Goal: Information Seeking & Learning: Learn about a topic

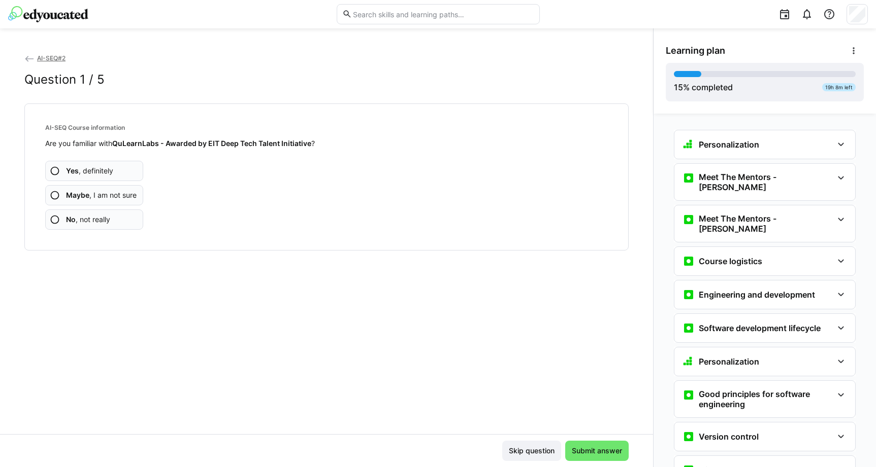
scroll to position [270, 0]
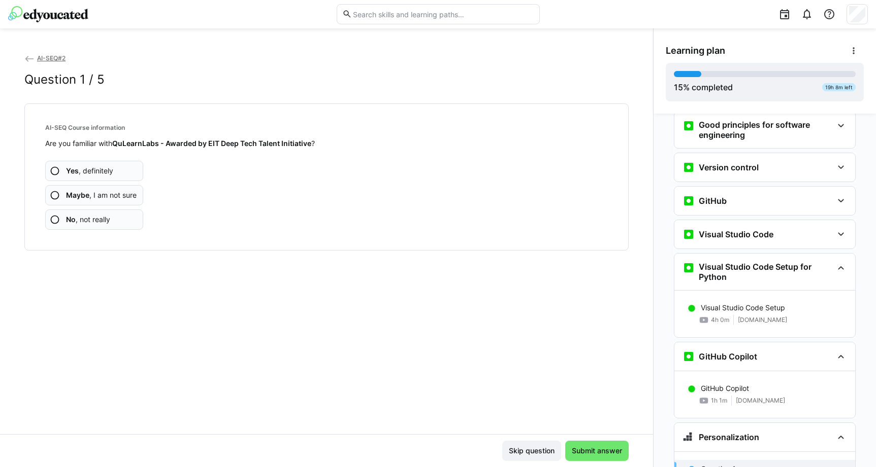
click at [55, 192] on eds-icon at bounding box center [55, 195] width 10 height 10
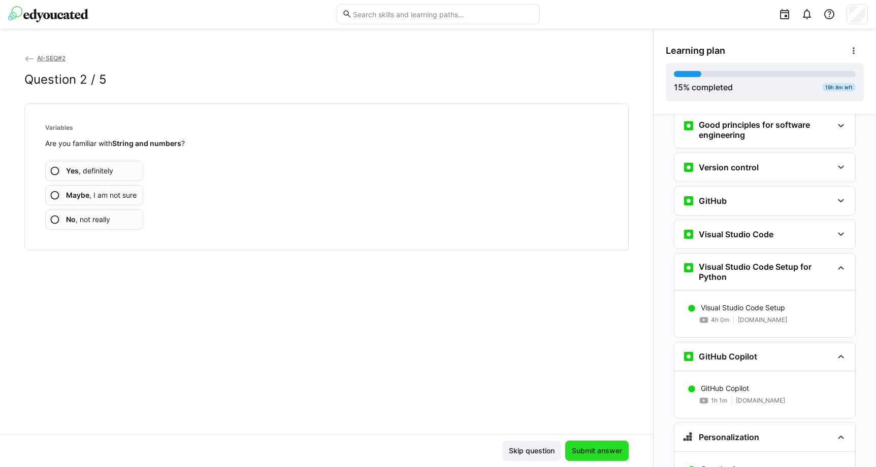
click at [595, 455] on span "Submit answer" at bounding box center [596, 451] width 53 height 10
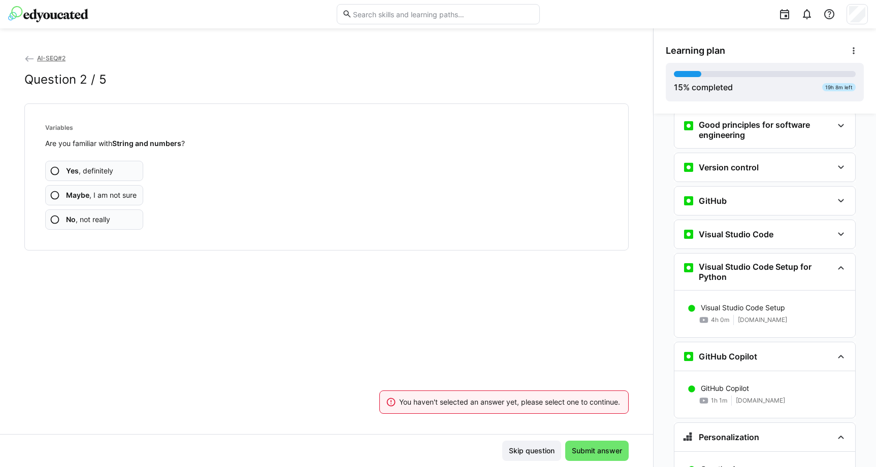
click at [54, 194] on eds-icon at bounding box center [55, 195] width 10 height 10
click at [51, 193] on eds-icon at bounding box center [55, 195] width 10 height 10
click at [55, 195] on eds-icon at bounding box center [55, 195] width 10 height 10
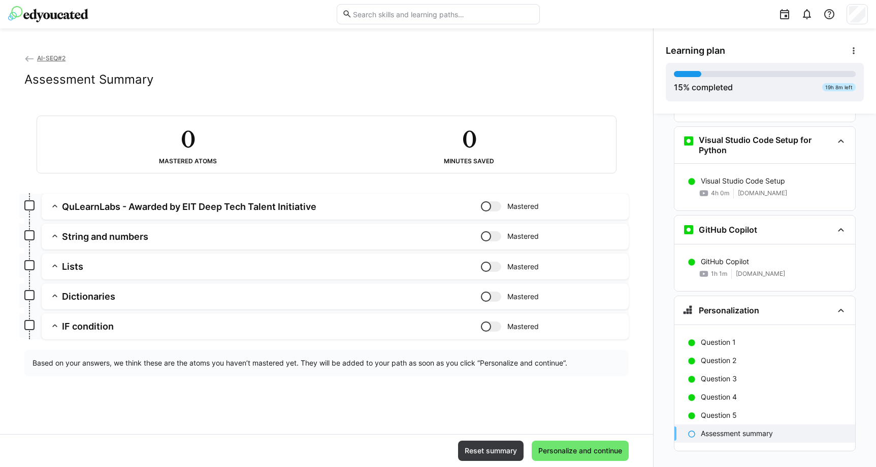
scroll to position [396, 0]
click at [718, 257] on p "GitHub Copilot" at bounding box center [724, 262] width 48 height 10
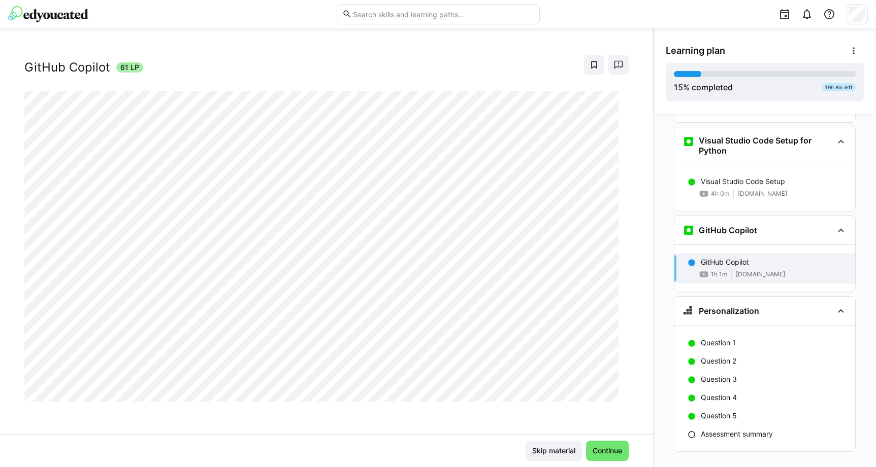
scroll to position [17, 0]
click at [653, 86] on div "Learning plan 15 % completed 19h 8m left" at bounding box center [764, 70] width 222 height 85
click at [600, 451] on span "Continue" at bounding box center [607, 451] width 32 height 10
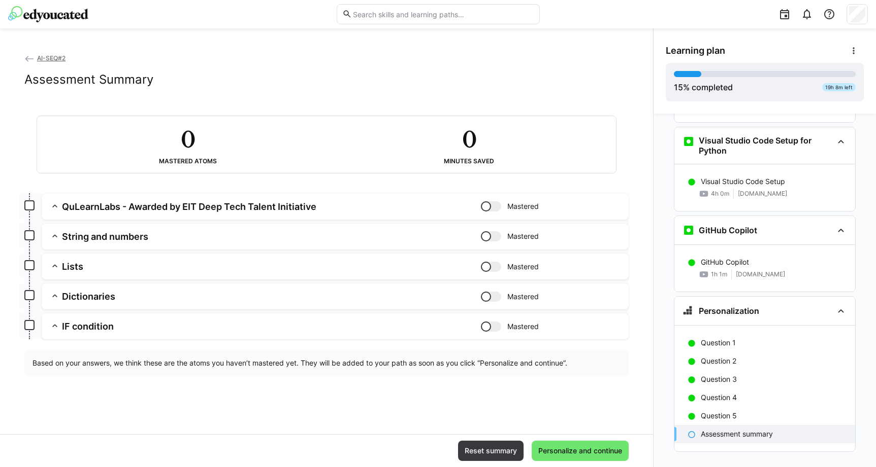
click at [600, 451] on span "Personalize and continue" at bounding box center [579, 451] width 87 height 10
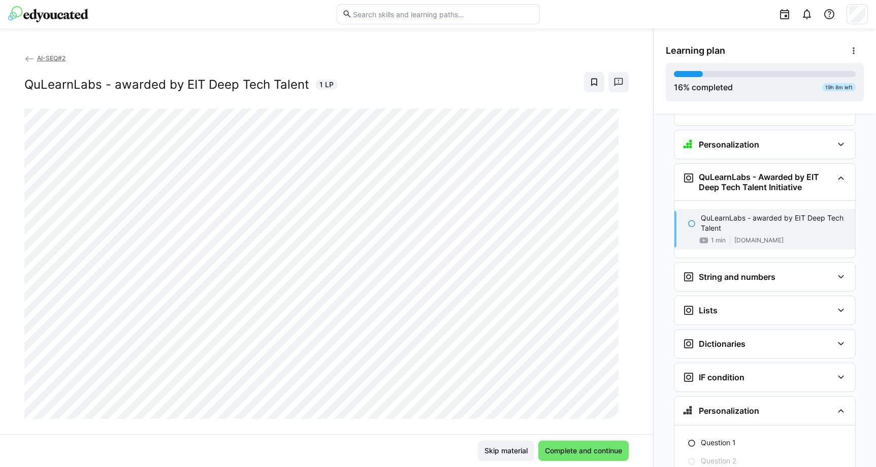
scroll to position [596, 0]
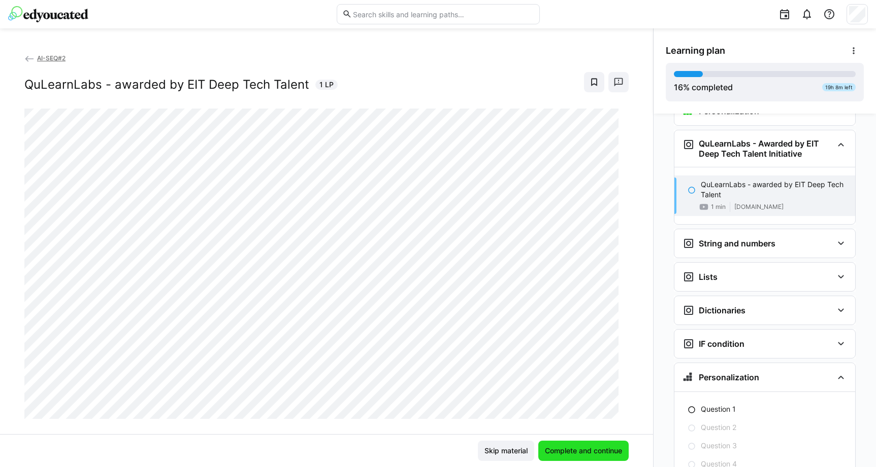
click at [581, 452] on span "Complete and continue" at bounding box center [583, 451] width 80 height 10
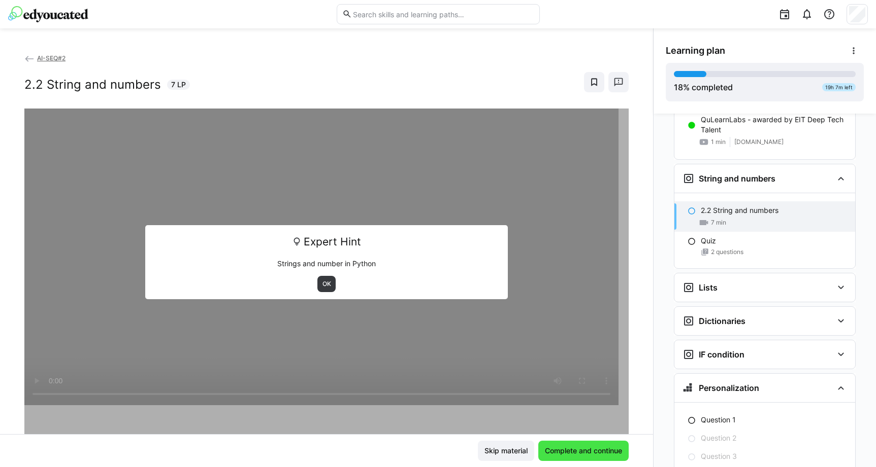
scroll to position [662, 0]
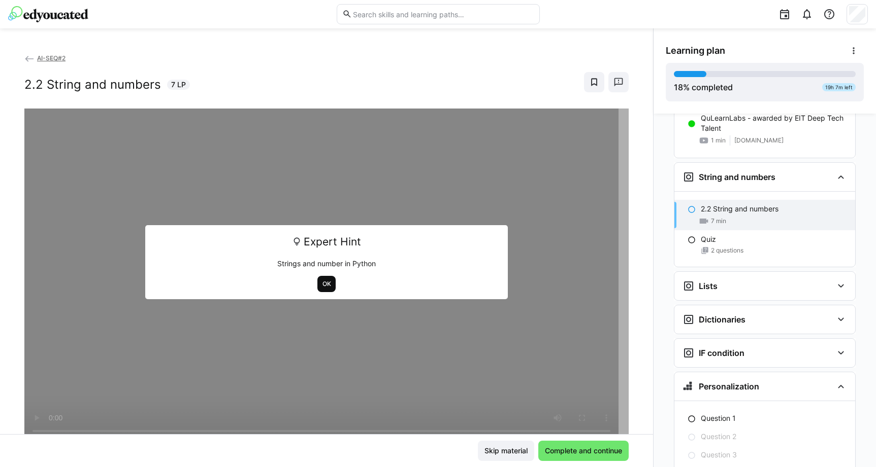
click at [321, 287] on span "OK" at bounding box center [326, 284] width 11 height 8
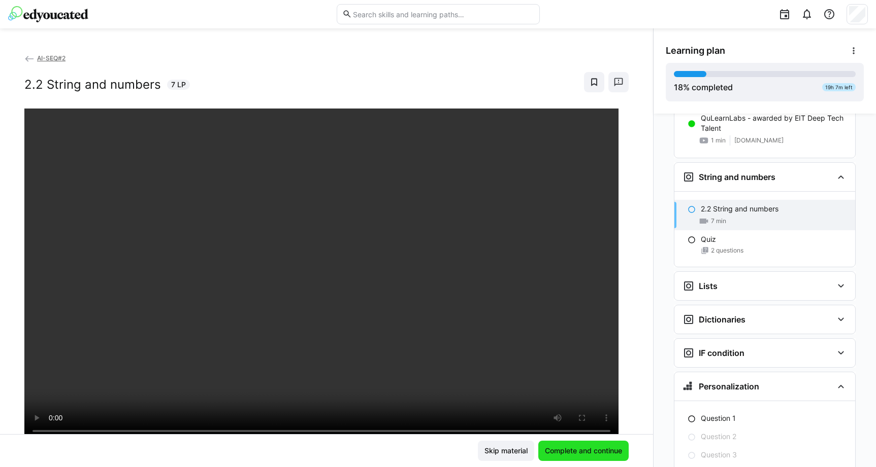
click at [580, 452] on span "Complete and continue" at bounding box center [583, 451] width 80 height 10
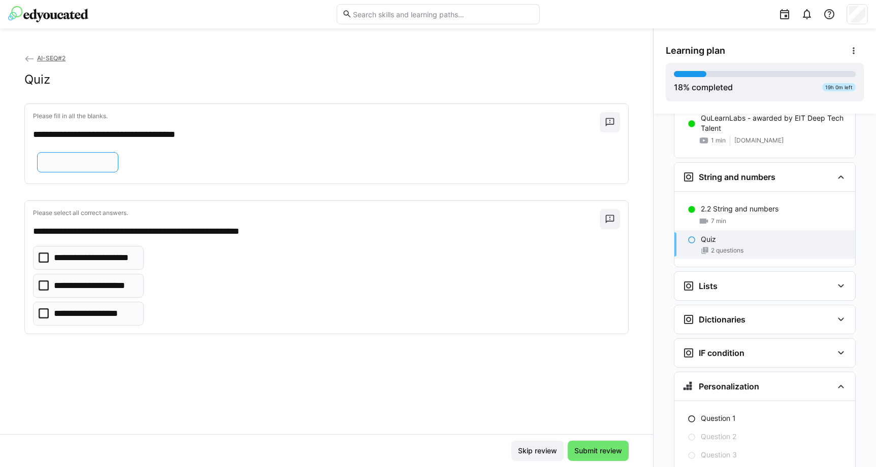
click at [54, 167] on input "text" at bounding box center [78, 162] width 70 height 9
click at [43, 167] on input "******" at bounding box center [78, 162] width 70 height 9
type input "*******"
click at [45, 291] on icon at bounding box center [44, 286] width 10 height 10
click at [591, 450] on span "Submit review" at bounding box center [598, 451] width 51 height 10
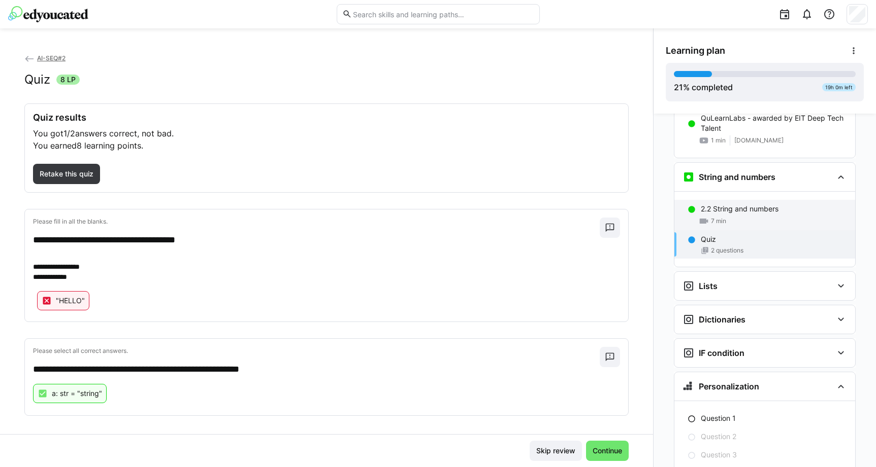
click at [728, 216] on div "7 min" at bounding box center [773, 221] width 146 height 10
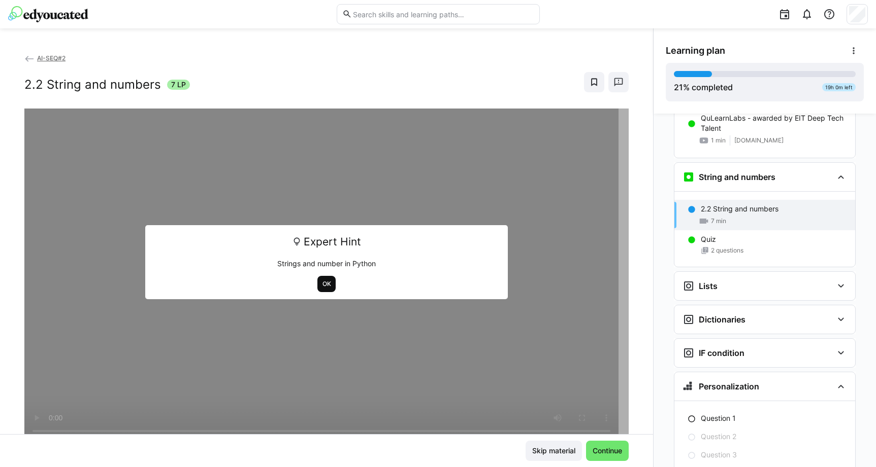
click at [321, 286] on span "OK" at bounding box center [326, 284] width 11 height 8
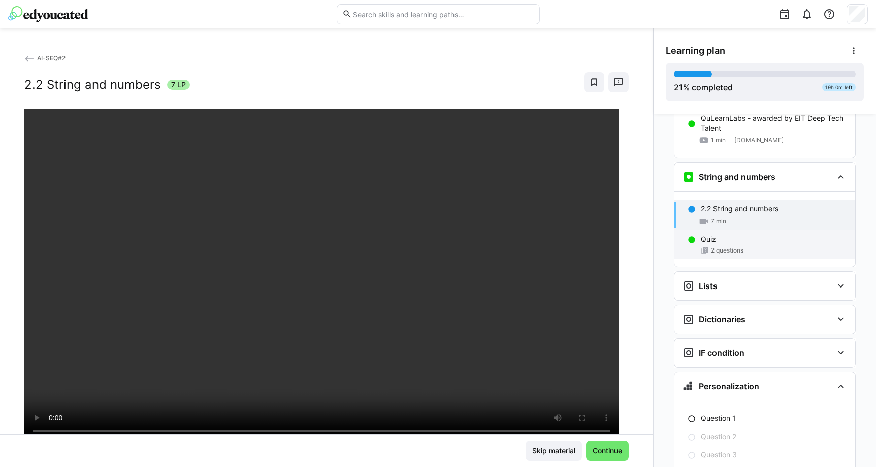
click at [716, 247] on span "2 questions" at bounding box center [727, 251] width 32 height 8
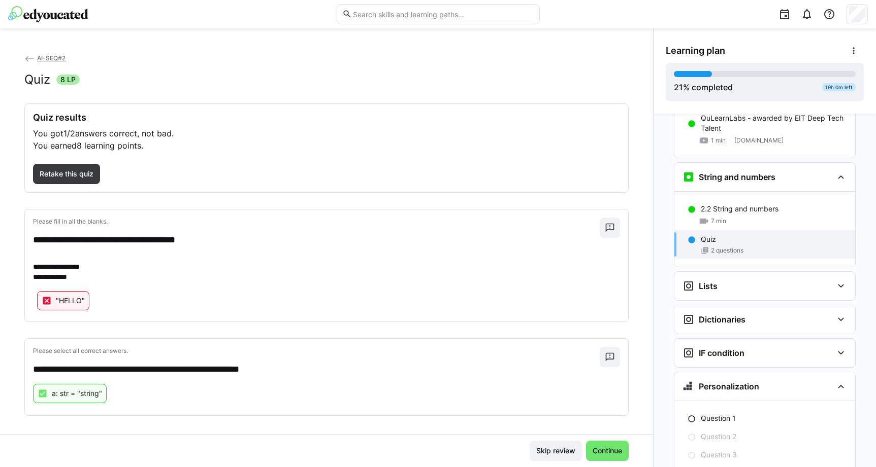
click at [45, 300] on eds-icon at bounding box center [47, 301] width 10 height 10
click at [89, 176] on span "Retake this quiz" at bounding box center [66, 174] width 57 height 10
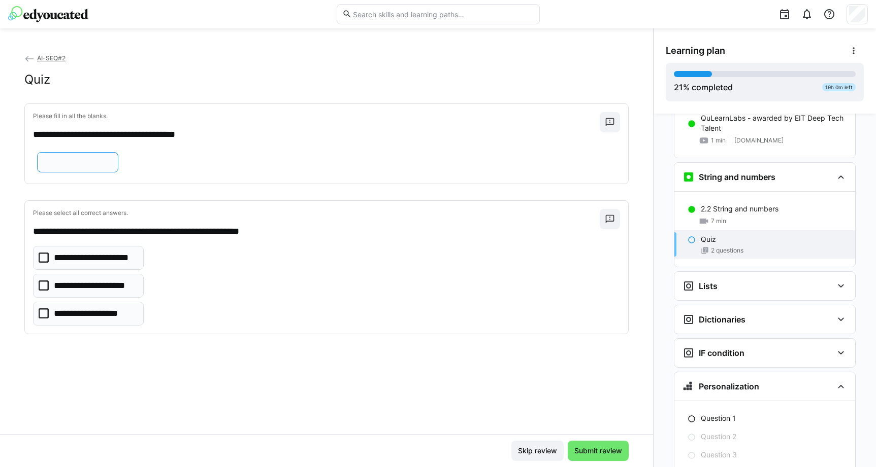
click at [70, 167] on input "text" at bounding box center [78, 162] width 70 height 9
type input "*****"
click at [43, 291] on icon at bounding box center [44, 286] width 10 height 10
click at [586, 455] on span "Submit review" at bounding box center [598, 451] width 51 height 10
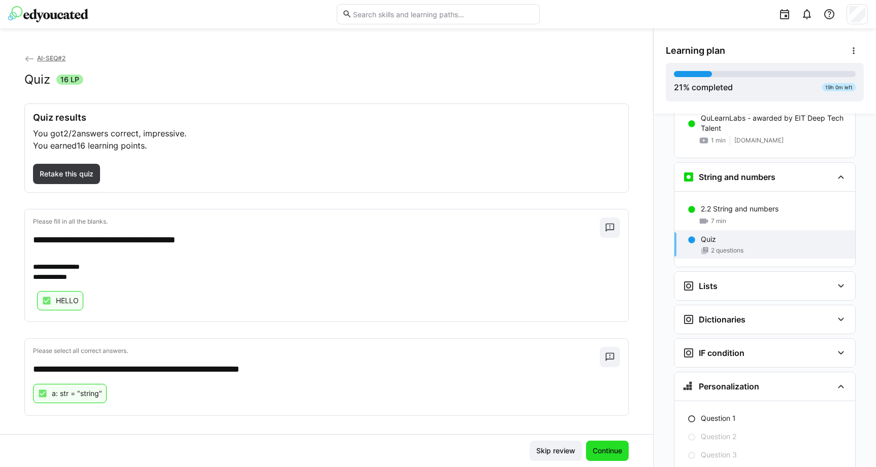
click at [599, 455] on span "Continue" at bounding box center [607, 451] width 32 height 10
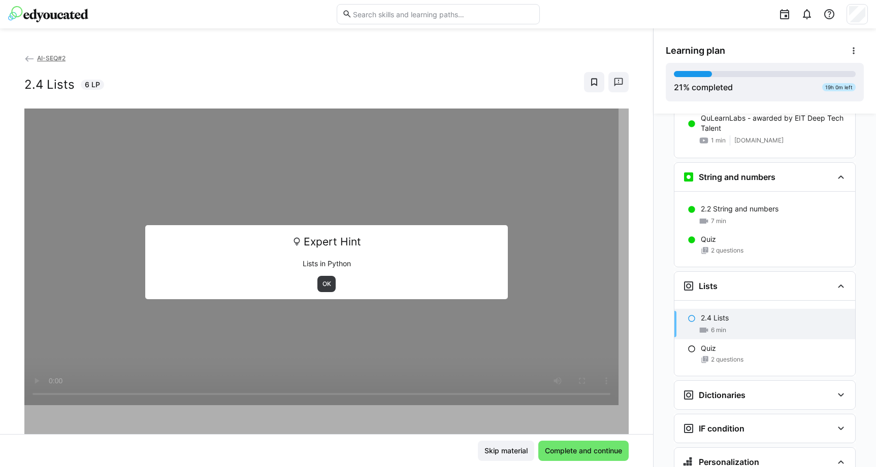
scroll to position [738, 0]
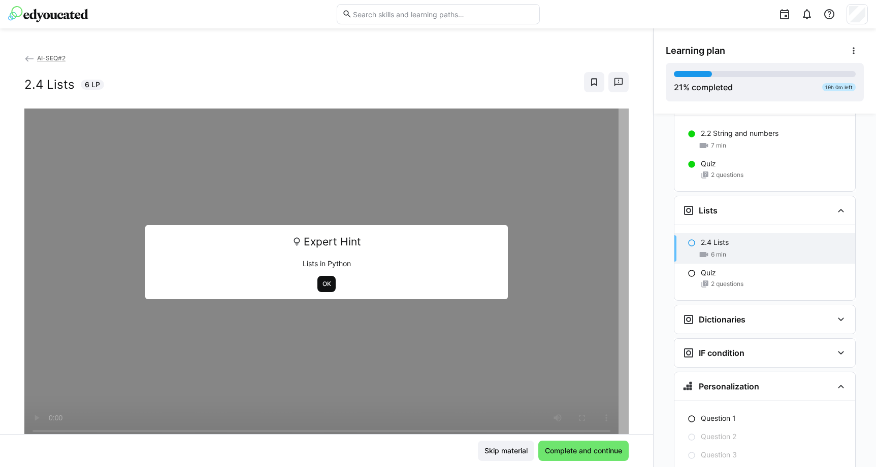
click at [321, 286] on span "OK" at bounding box center [326, 284] width 11 height 8
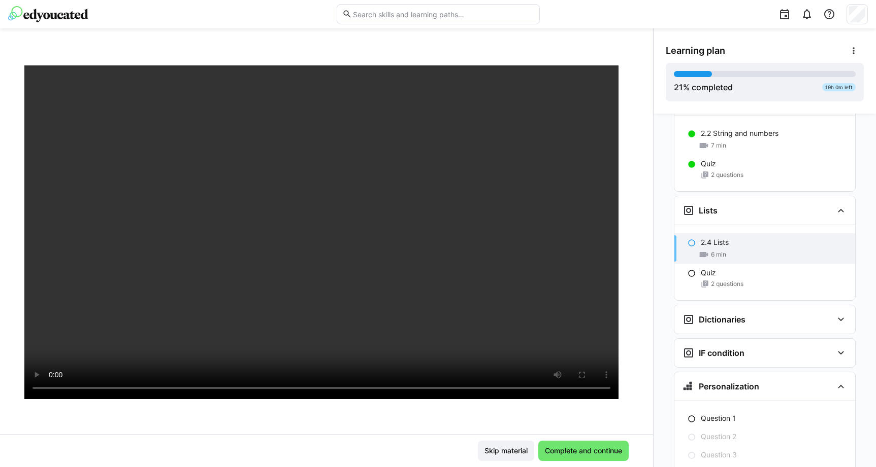
scroll to position [18, 0]
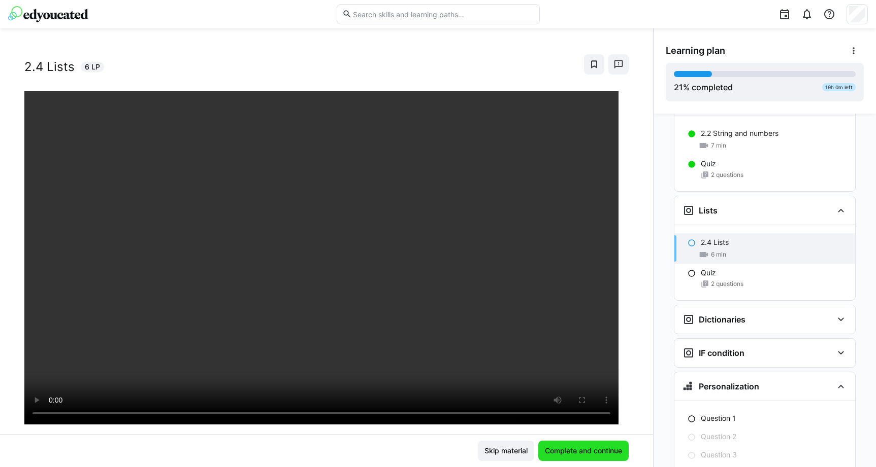
click at [565, 447] on span "Complete and continue" at bounding box center [583, 451] width 80 height 10
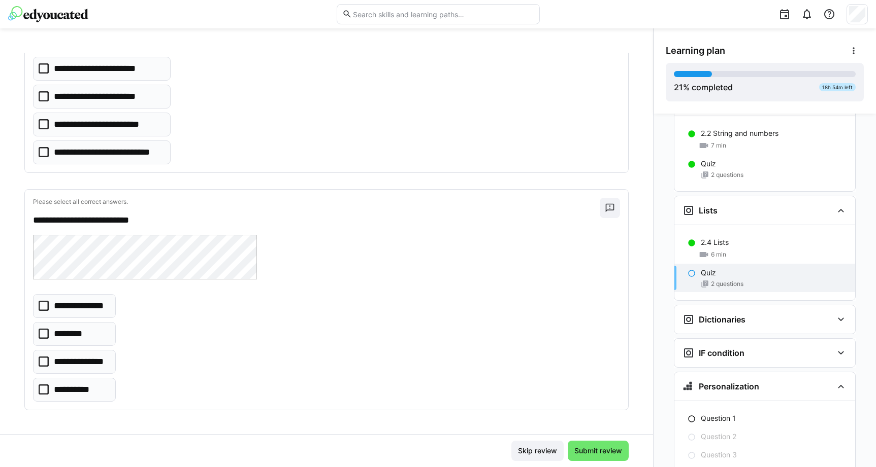
scroll to position [174, 0]
click at [44, 363] on icon at bounding box center [44, 362] width 10 height 10
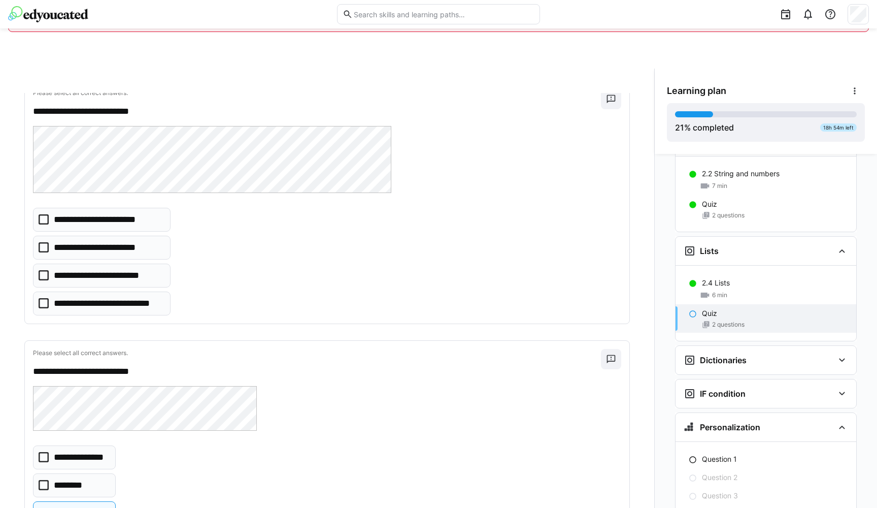
scroll to position [65, 0]
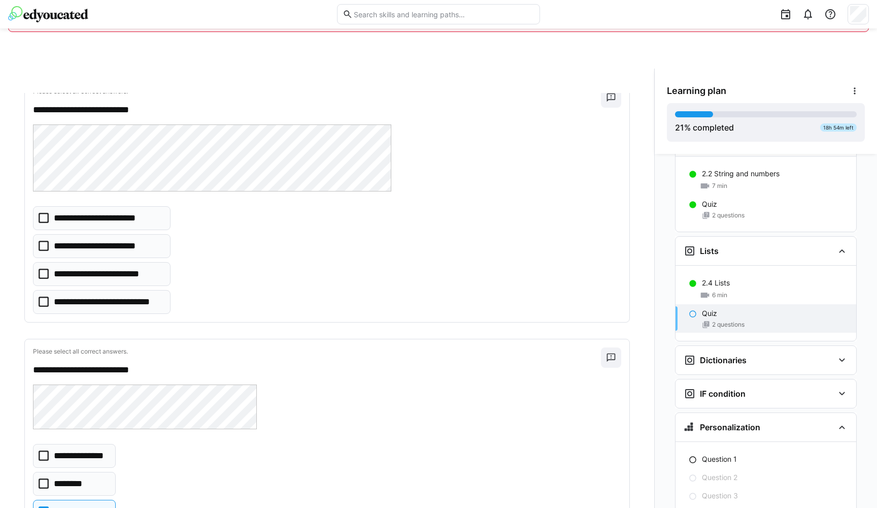
click at [43, 219] on icon at bounding box center [44, 218] width 10 height 10
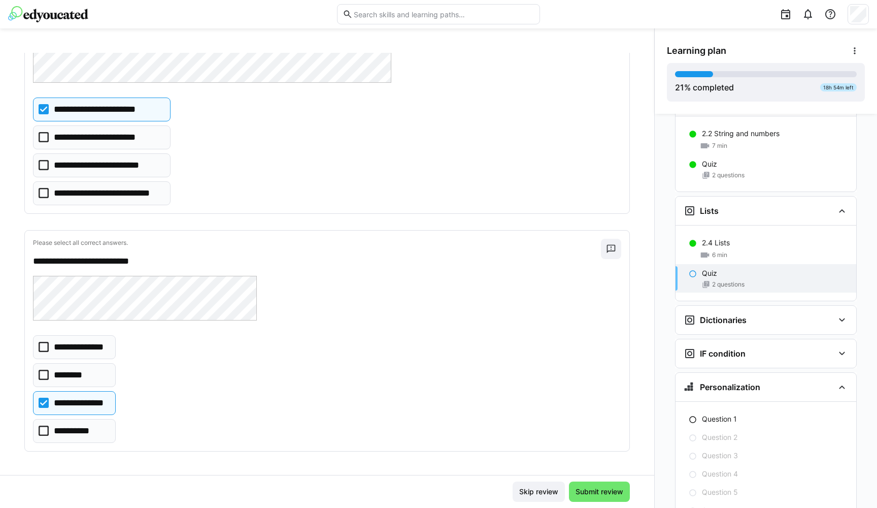
scroll to position [54, 0]
click at [595, 467] on span "Submit review" at bounding box center [599, 491] width 51 height 10
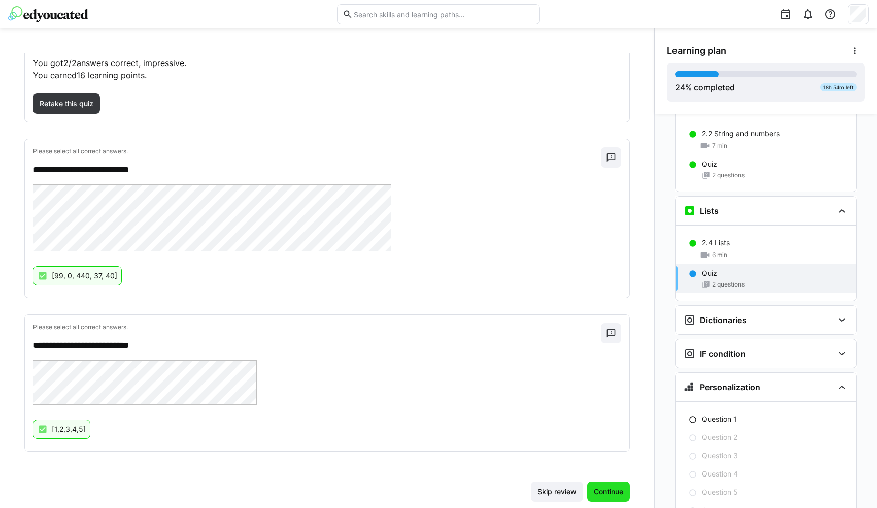
click at [610, 467] on span "Continue" at bounding box center [608, 491] width 32 height 10
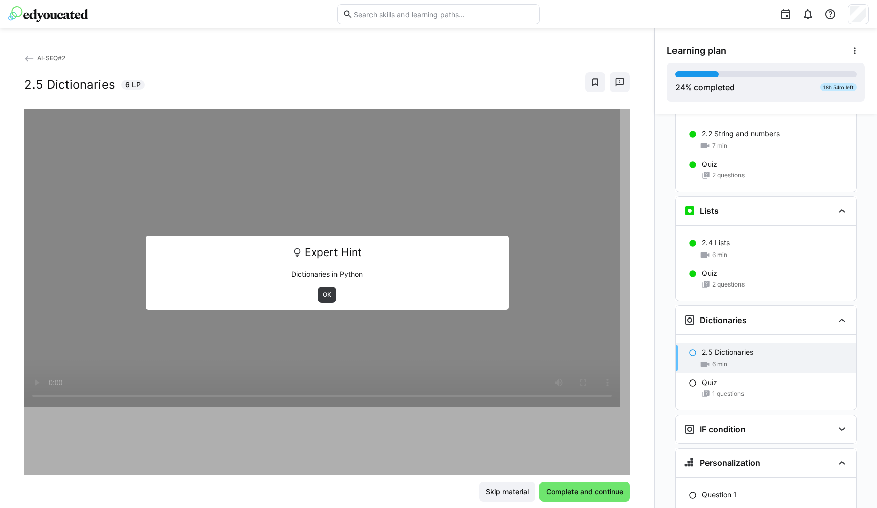
scroll to position [773, 0]
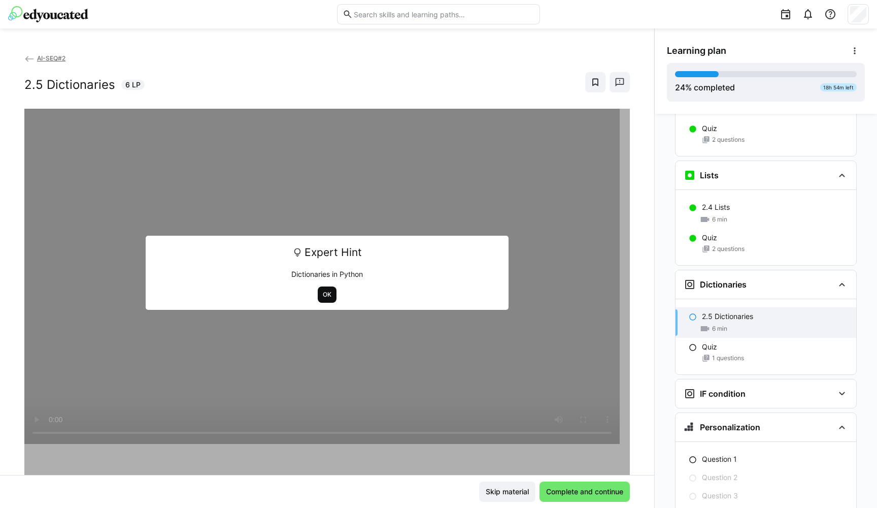
click at [322, 297] on span "OK" at bounding box center [327, 294] width 11 height 8
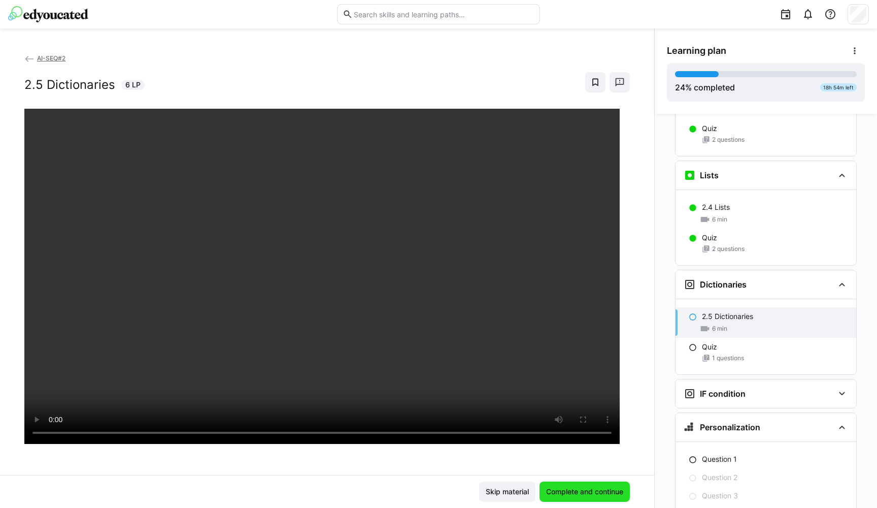
click at [574, 467] on span "Complete and continue" at bounding box center [585, 491] width 80 height 10
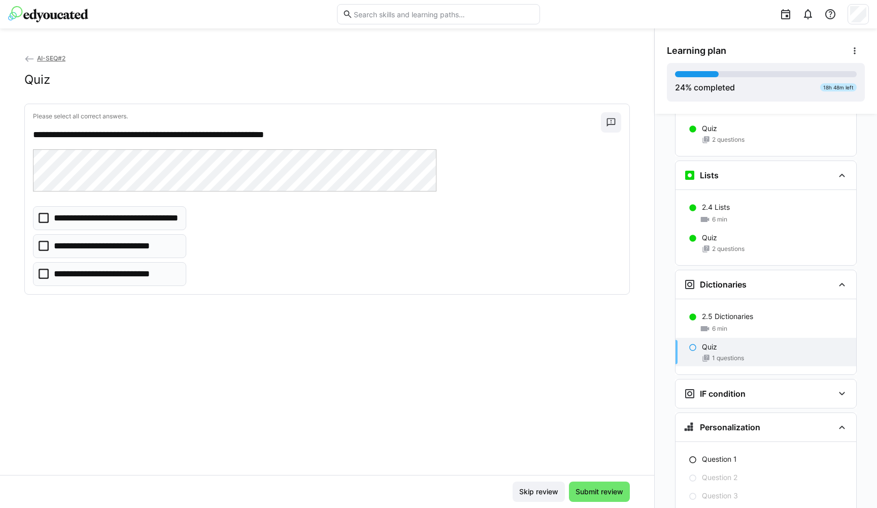
click at [44, 246] on icon at bounding box center [44, 246] width 10 height 10
click at [590, 467] on span "Submit review" at bounding box center [599, 491] width 51 height 10
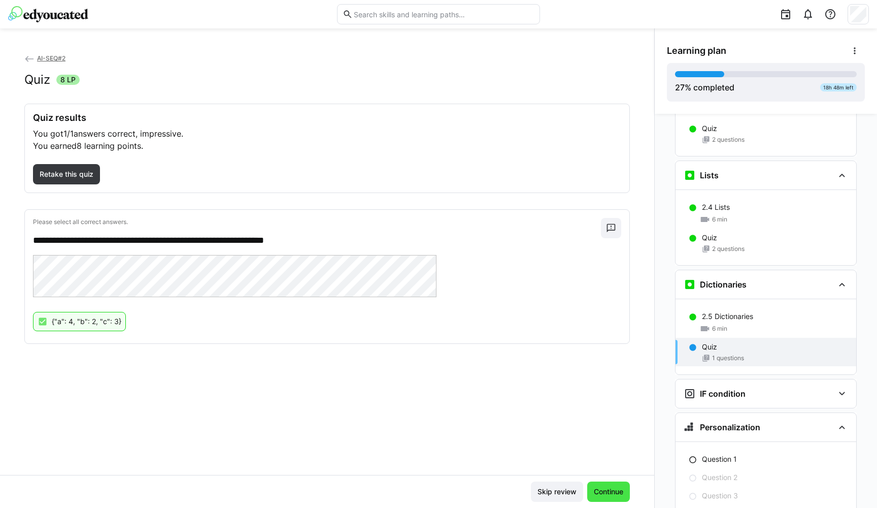
click at [609, 467] on span "Continue" at bounding box center [608, 491] width 43 height 20
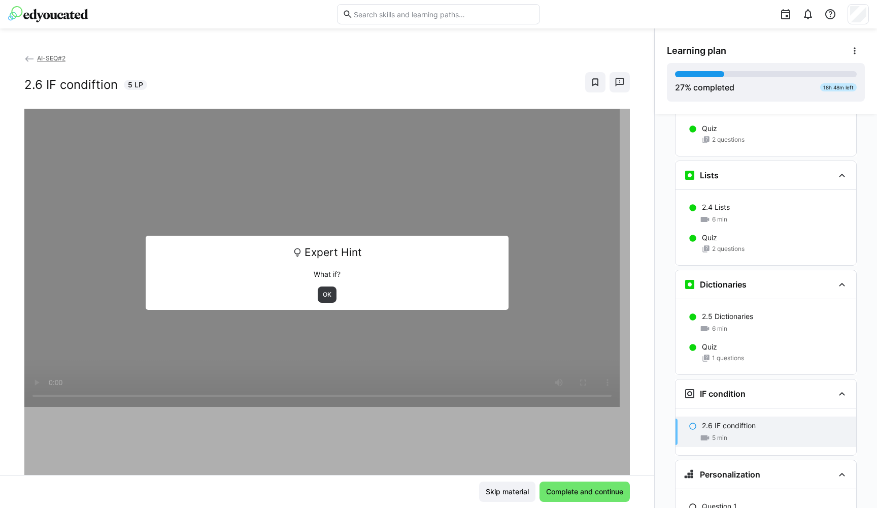
scroll to position [849, 0]
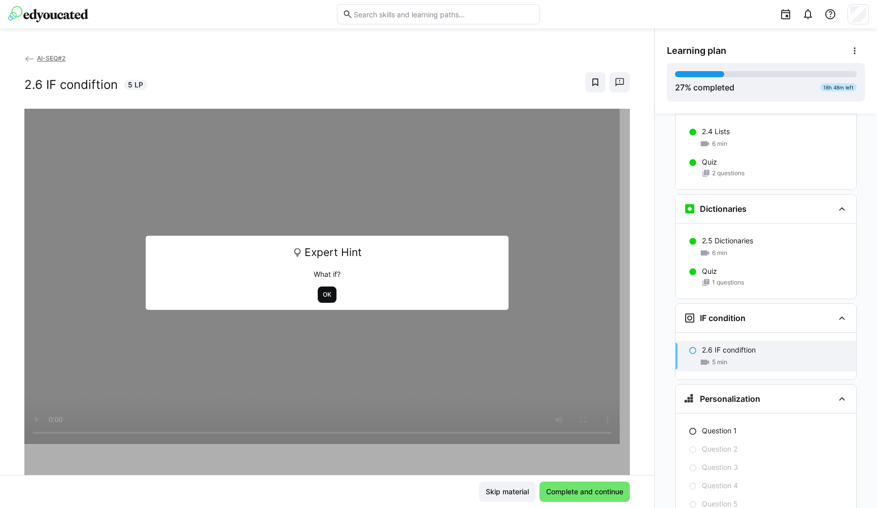
click at [323, 297] on span "OK" at bounding box center [327, 294] width 11 height 8
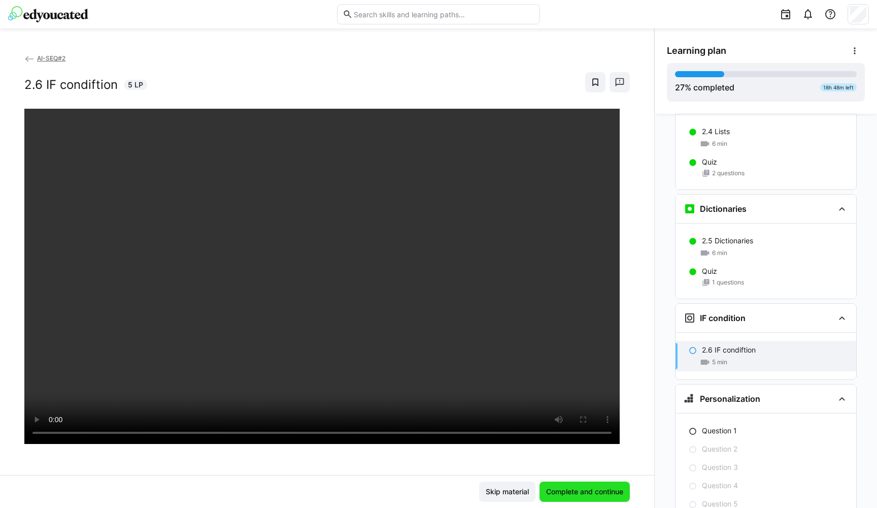
click at [572, 467] on span "Complete and continue" at bounding box center [585, 491] width 80 height 10
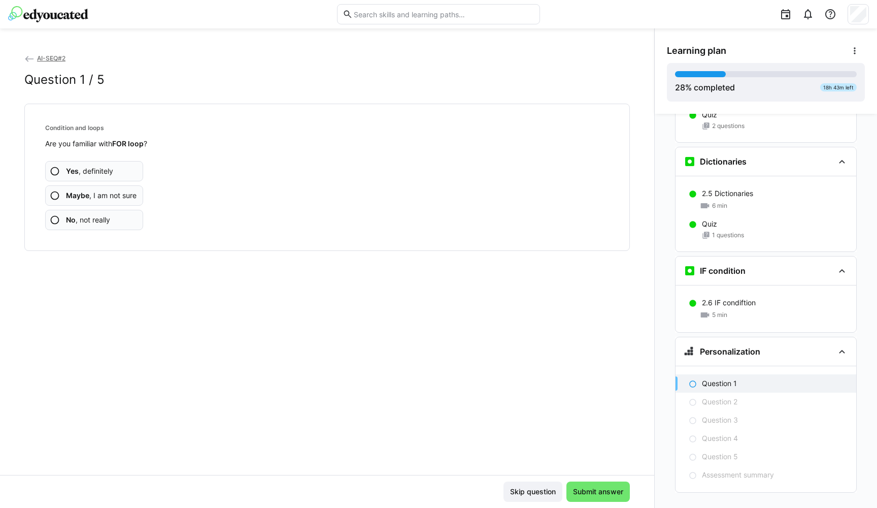
click at [57, 198] on eds-icon at bounding box center [55, 195] width 10 height 10
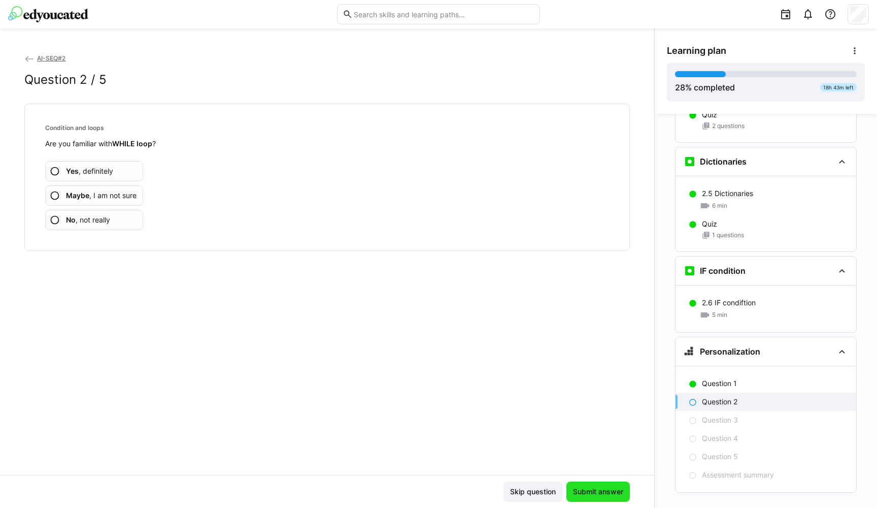
click at [605, 467] on span "Submit answer" at bounding box center [597, 491] width 63 height 20
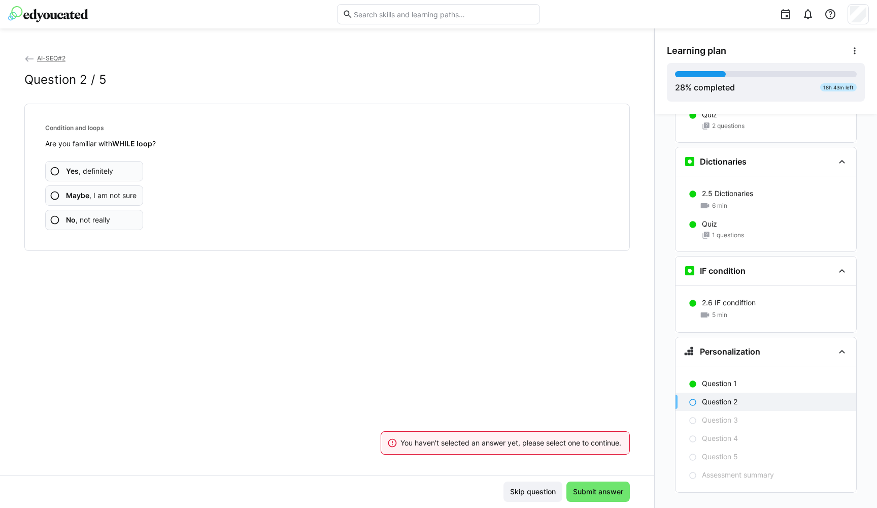
click at [56, 193] on eds-icon at bounding box center [55, 195] width 10 height 10
click at [57, 220] on eds-icon at bounding box center [55, 220] width 10 height 10
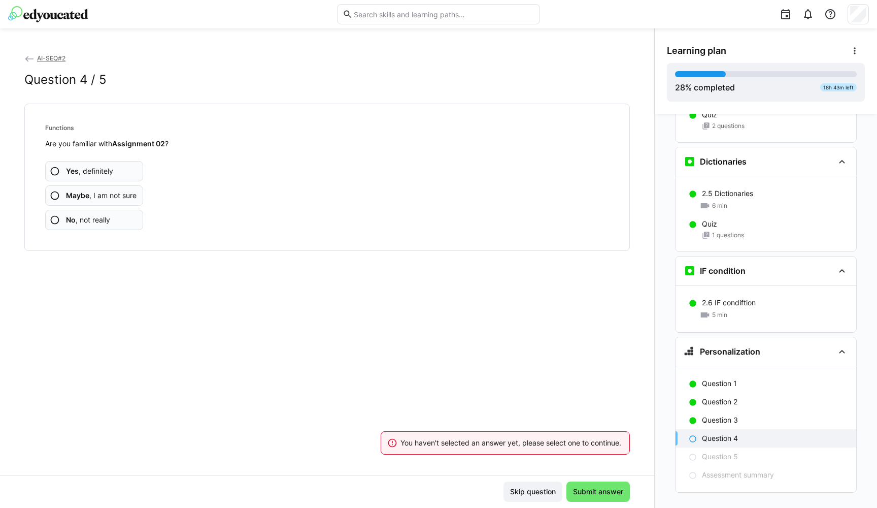
click at [57, 220] on eds-icon at bounding box center [55, 220] width 10 height 10
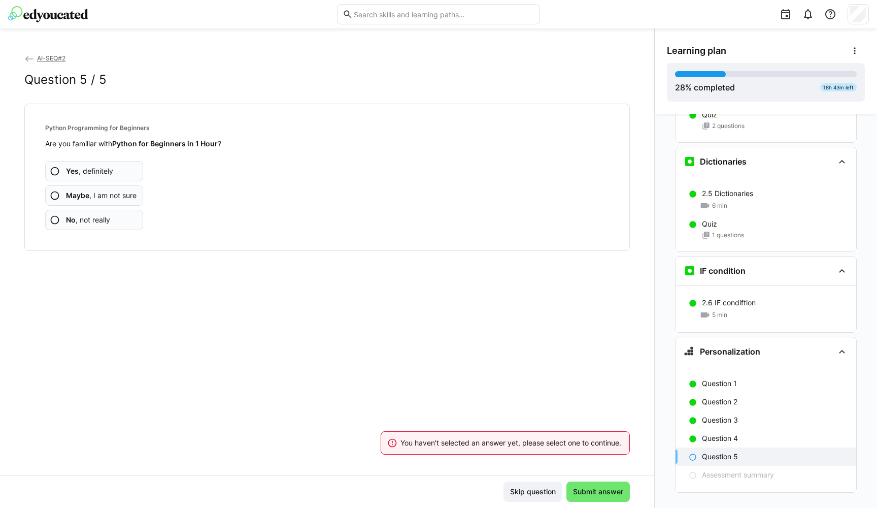
click at [57, 220] on eds-icon at bounding box center [55, 220] width 10 height 10
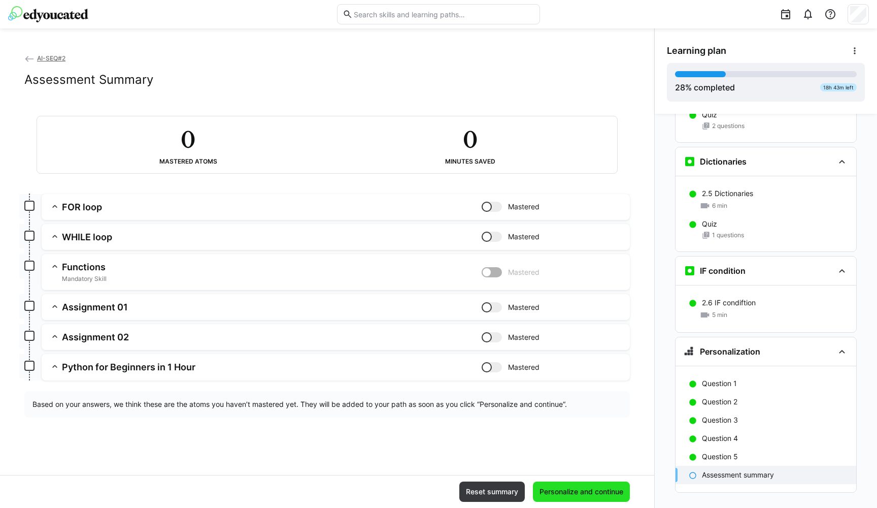
click at [569, 467] on span "Personalize and continue" at bounding box center [581, 491] width 87 height 10
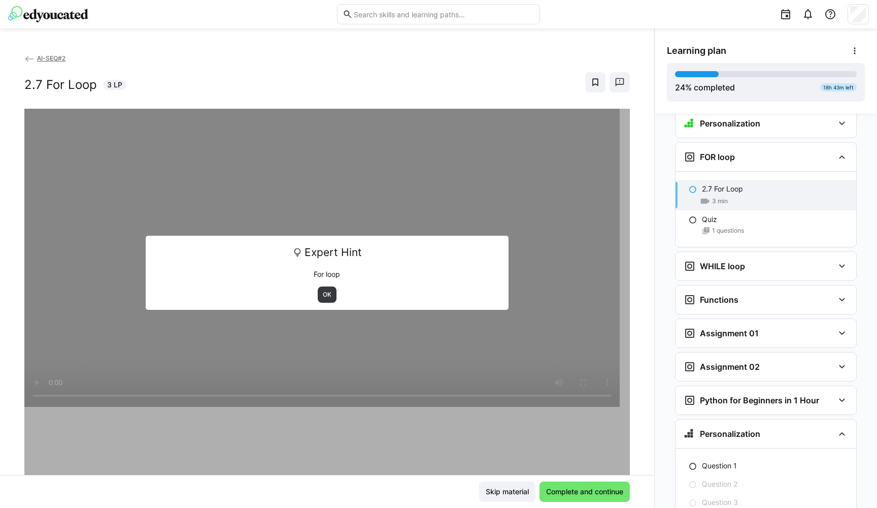
scroll to position [1131, 0]
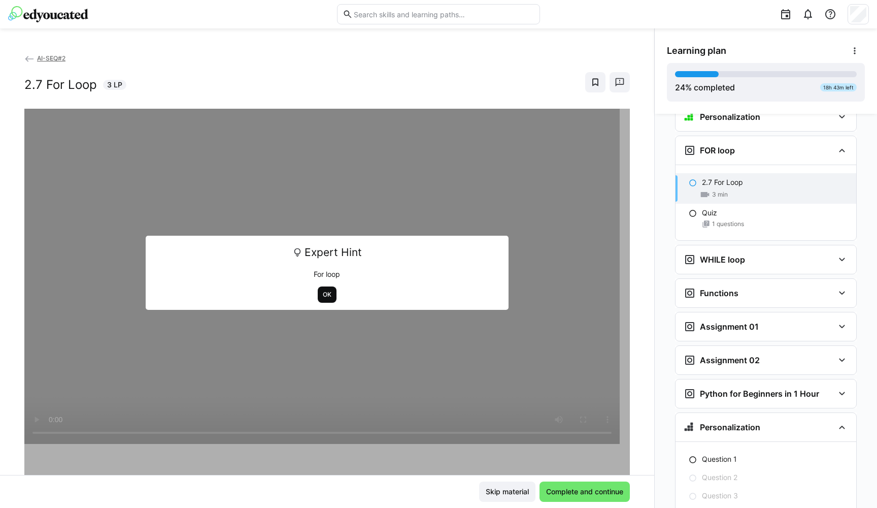
click at [326, 297] on span "OK" at bounding box center [327, 294] width 11 height 8
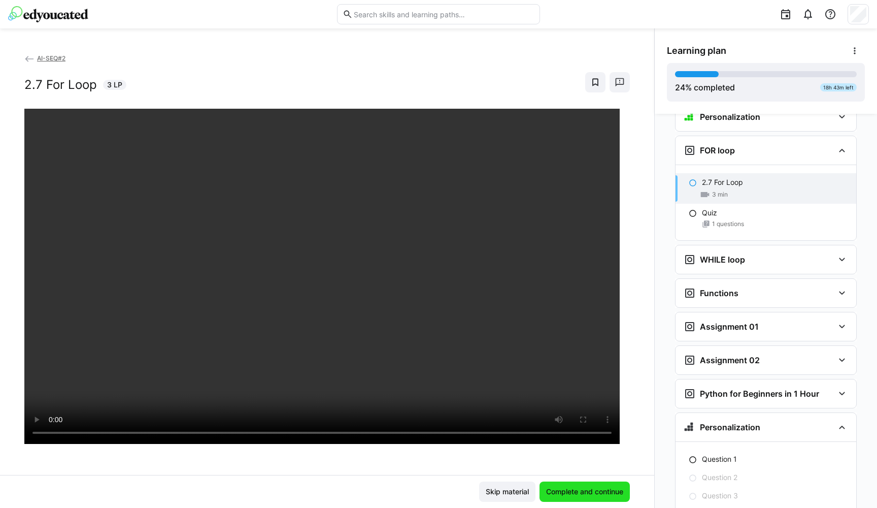
click at [576, 467] on span "Complete and continue" at bounding box center [585, 491] width 80 height 10
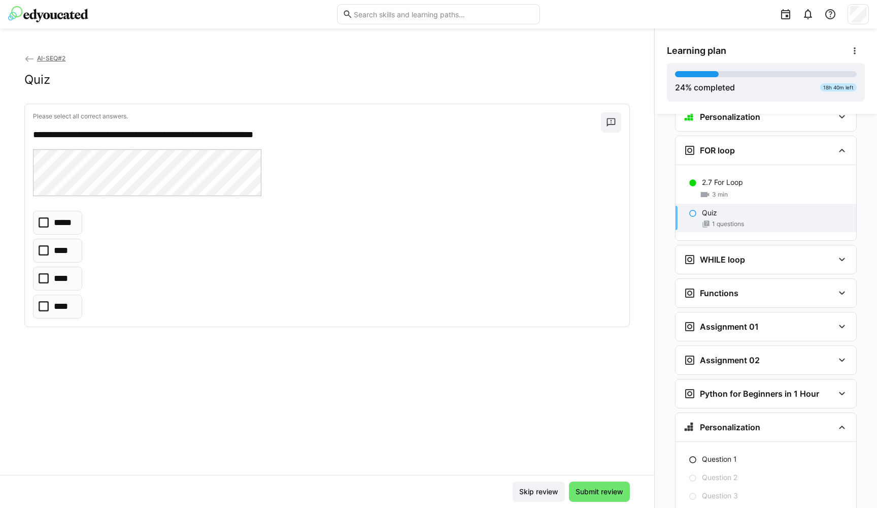
click at [44, 307] on icon at bounding box center [44, 306] width 10 height 10
click at [597, 467] on span "Submit review" at bounding box center [599, 491] width 51 height 10
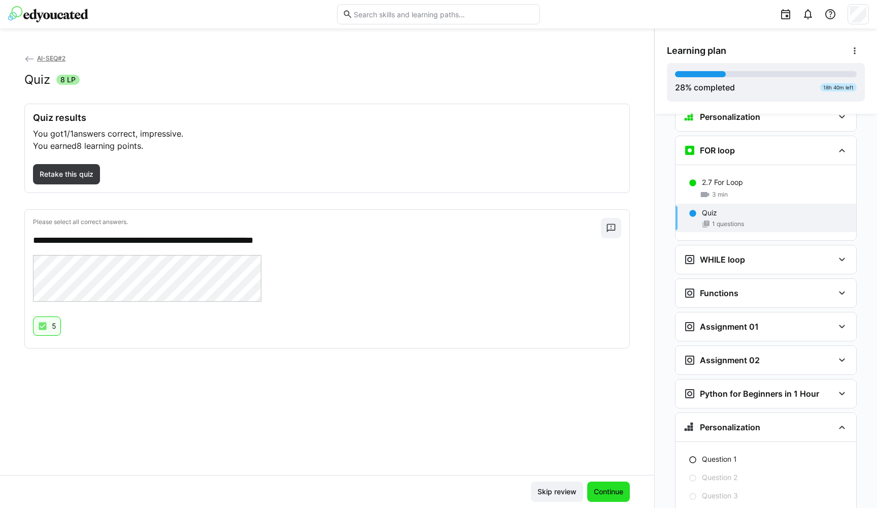
click at [601, 467] on span "Continue" at bounding box center [608, 491] width 32 height 10
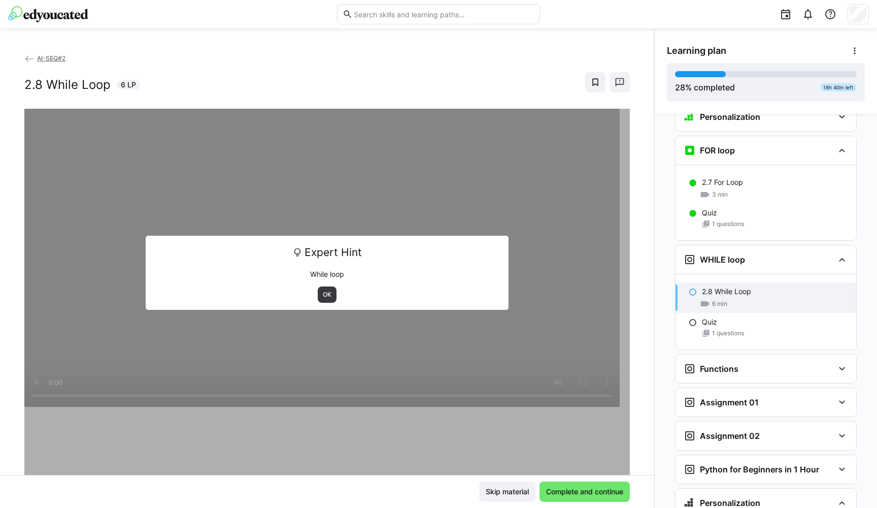
scroll to position [1206, 0]
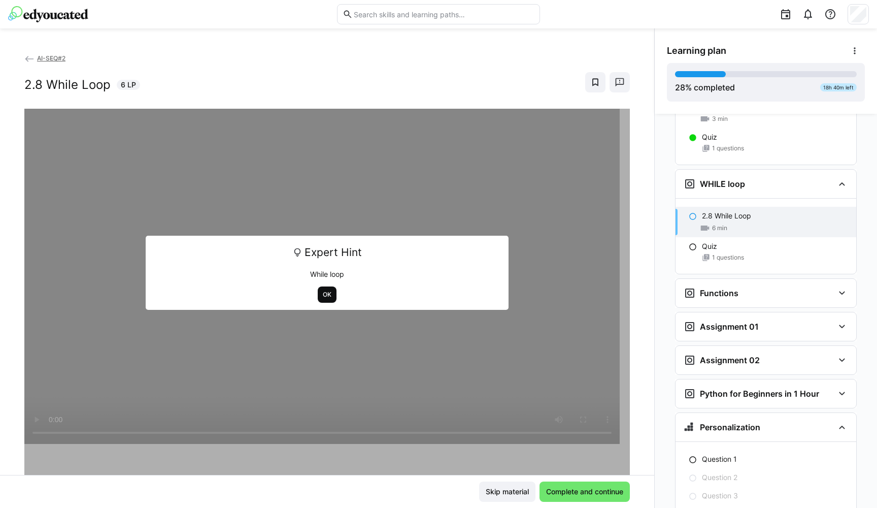
click at [326, 297] on span "OK" at bounding box center [327, 294] width 11 height 8
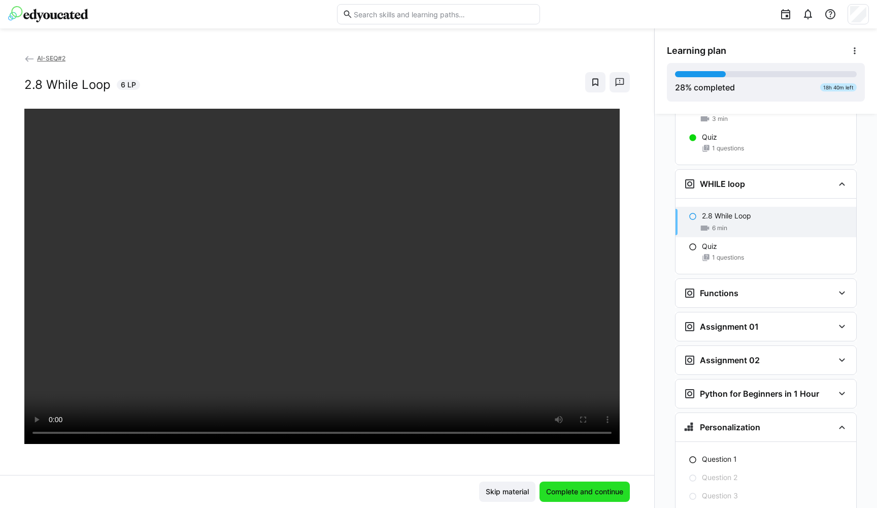
click at [579, 467] on span "Complete and continue" at bounding box center [585, 491] width 90 height 20
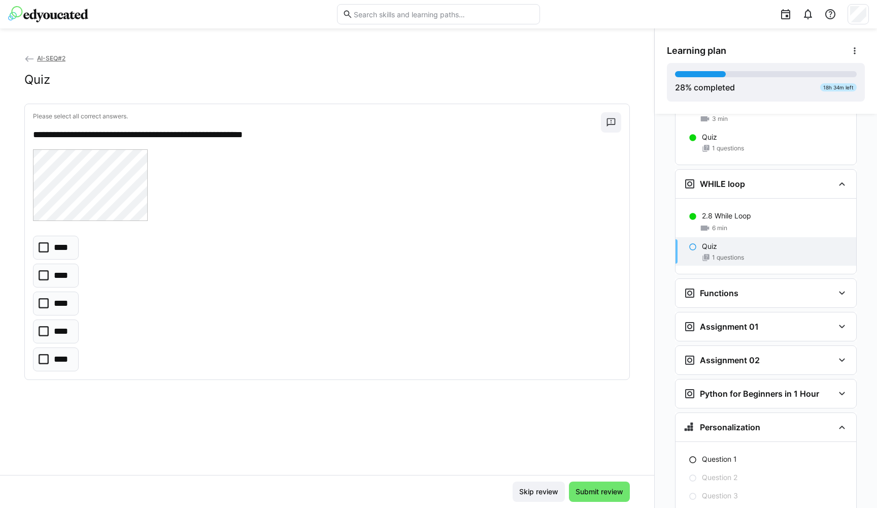
click at [42, 305] on icon at bounding box center [44, 303] width 10 height 10
click at [590, 467] on span "Submit review" at bounding box center [599, 491] width 51 height 10
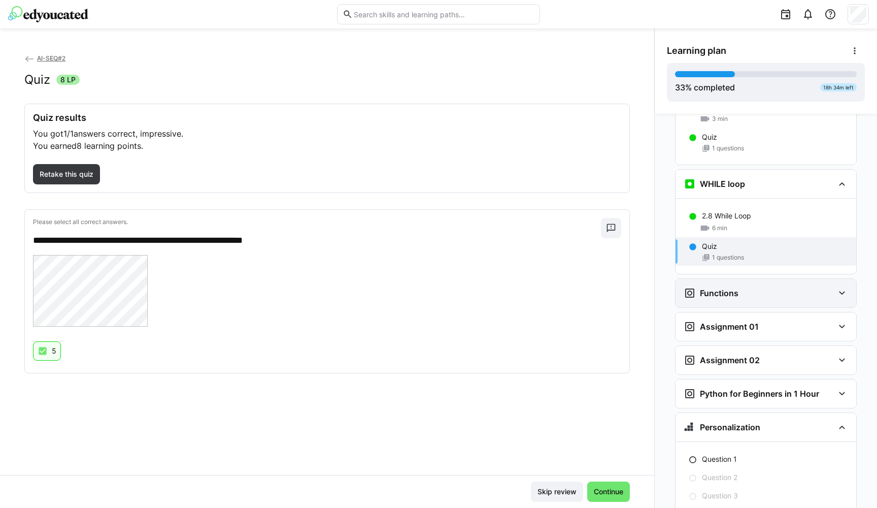
click at [730, 288] on h3 "Functions" at bounding box center [719, 293] width 39 height 10
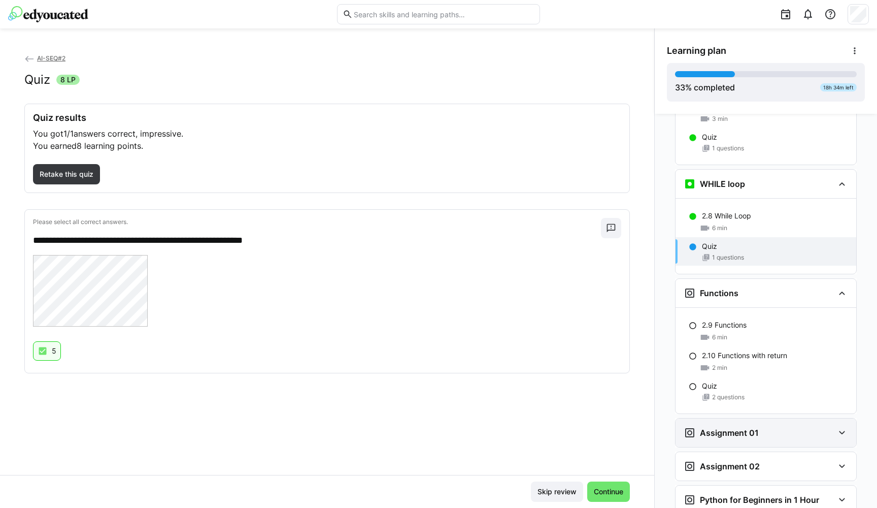
click at [836, 426] on eds-icon at bounding box center [842, 432] width 12 height 12
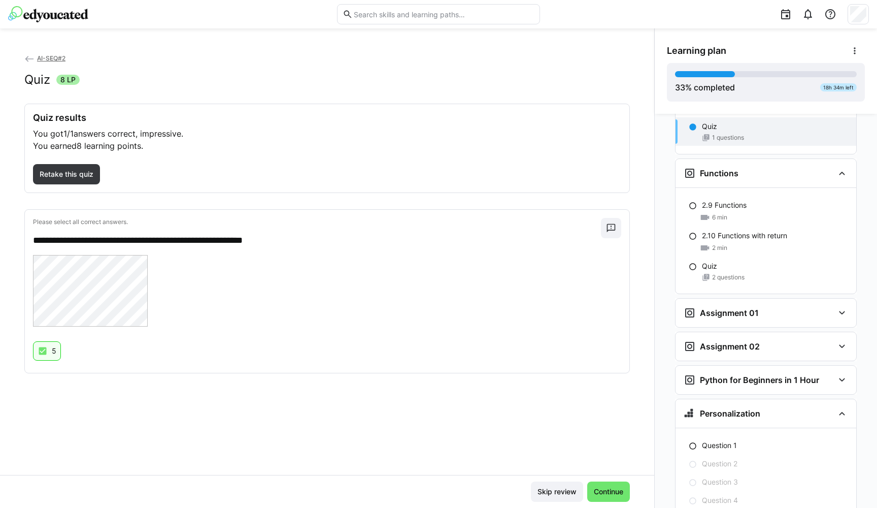
scroll to position [1328, 0]
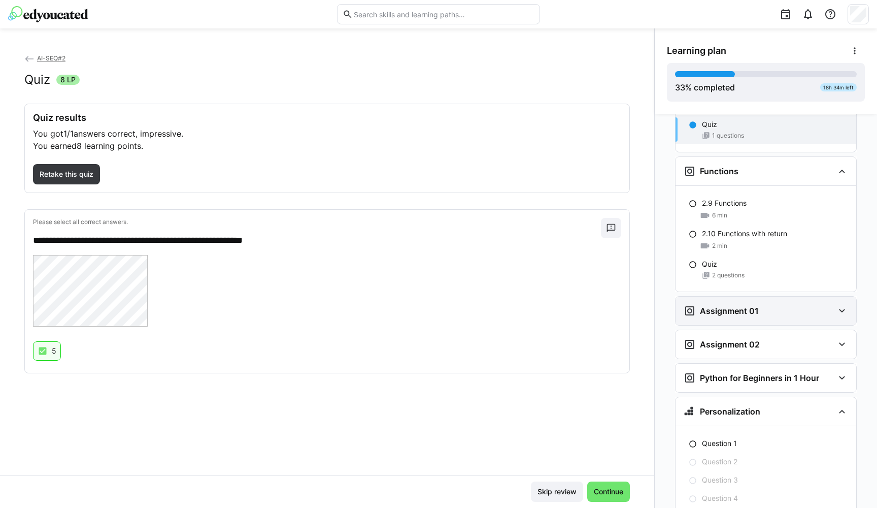
click at [836, 305] on eds-icon at bounding box center [842, 311] width 12 height 12
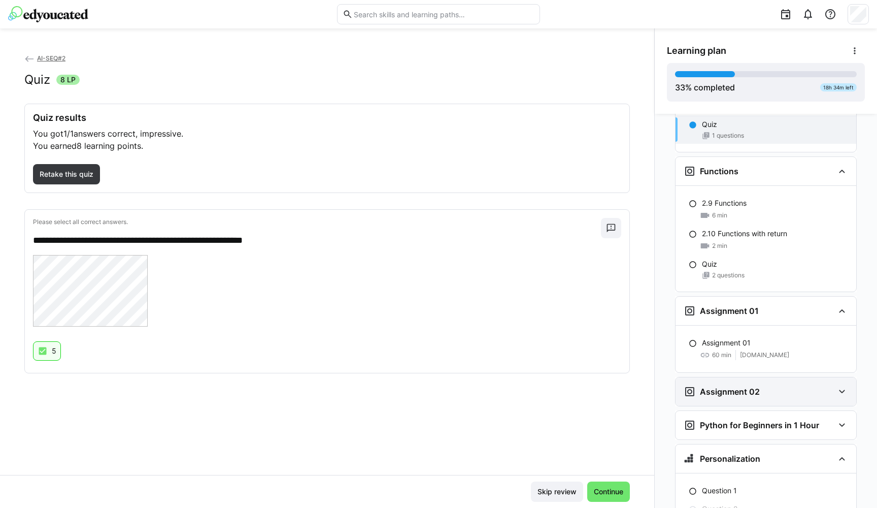
click at [836, 385] on eds-icon at bounding box center [842, 391] width 12 height 12
click at [838, 385] on eds-icon at bounding box center [842, 391] width 12 height 12
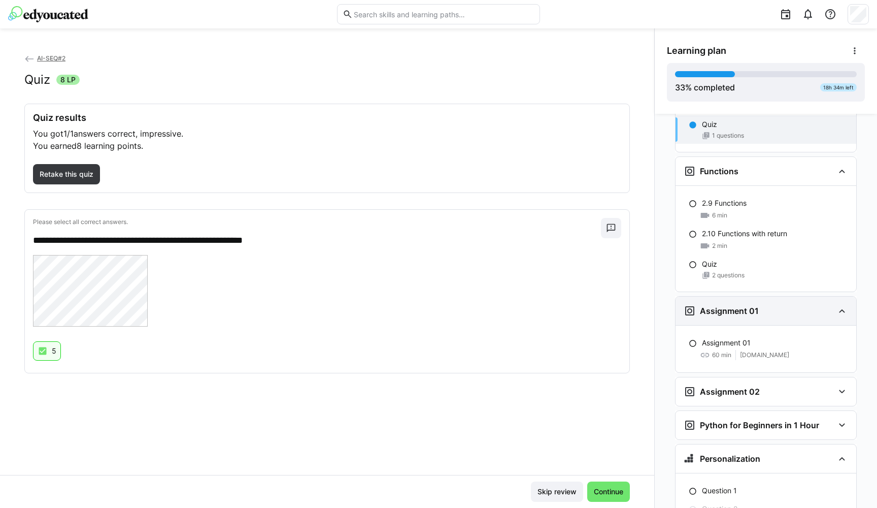
click at [841, 301] on div "Assignment 01" at bounding box center [766, 310] width 181 height 28
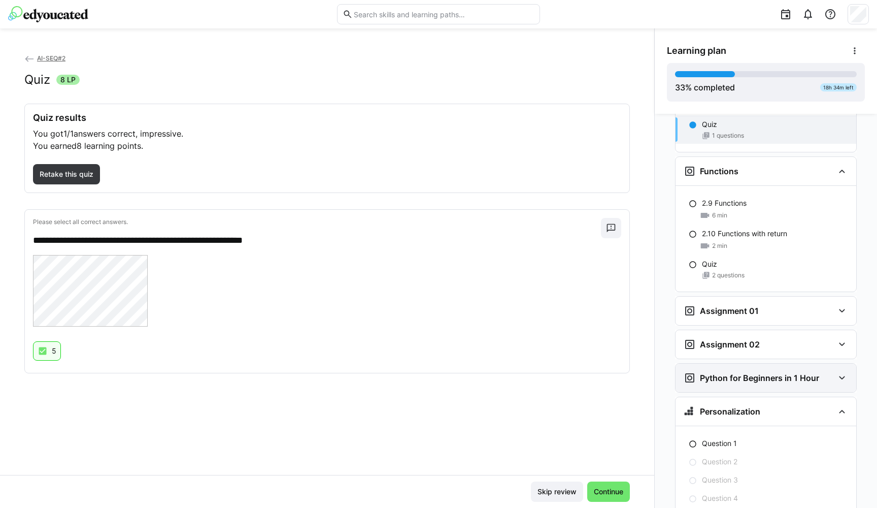
click at [842, 372] on eds-icon at bounding box center [842, 378] width 12 height 12
click at [612, 467] on span "Continue" at bounding box center [608, 491] width 32 height 10
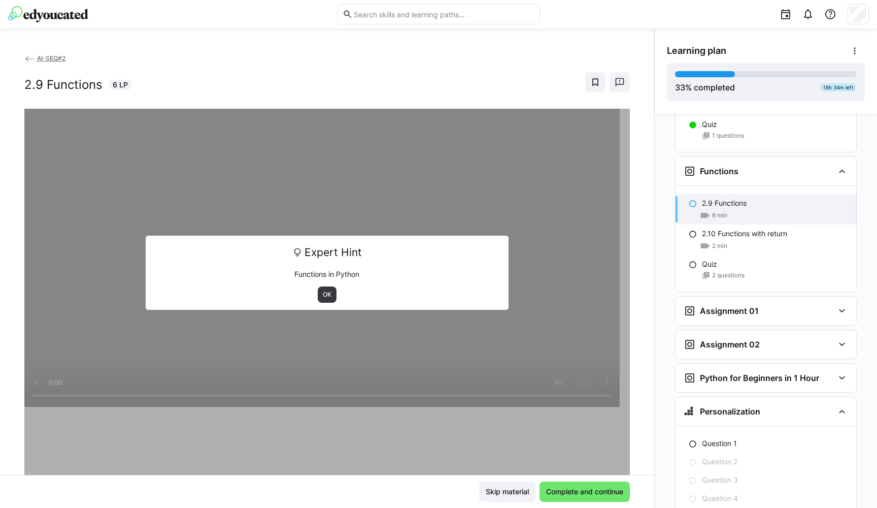
scroll to position [1355, 0]
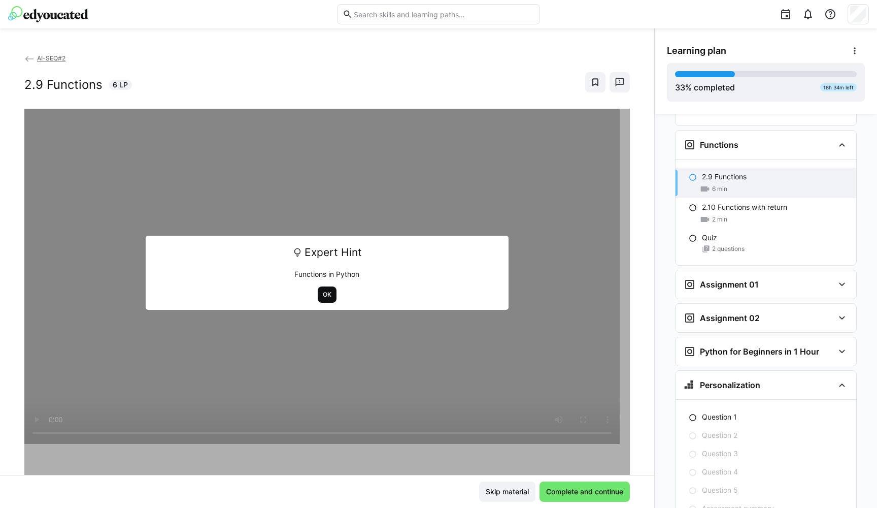
click at [324, 297] on span "OK" at bounding box center [327, 294] width 11 height 8
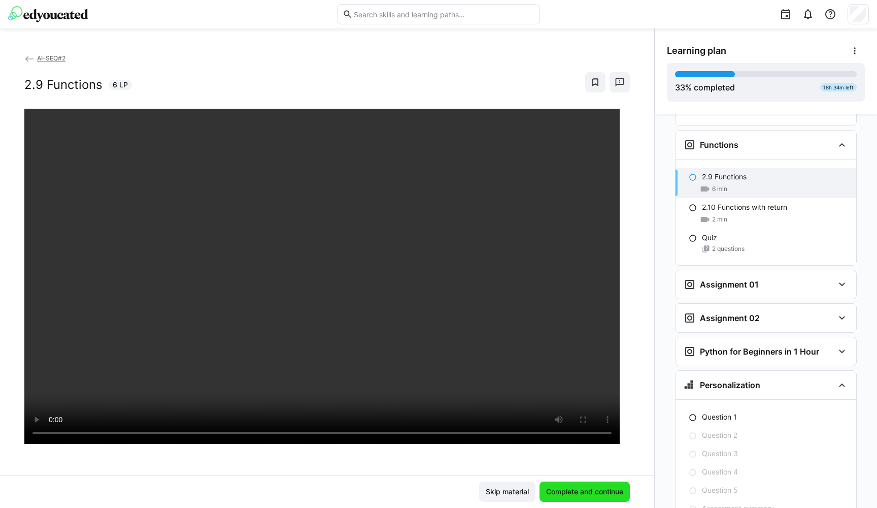
click at [573, 467] on span "Complete and continue" at bounding box center [585, 491] width 80 height 10
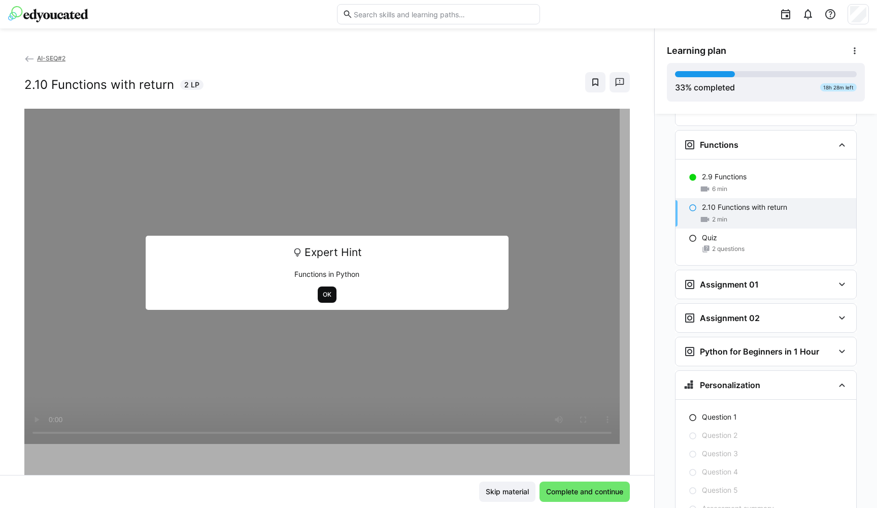
click at [324, 299] on span "OK" at bounding box center [327, 294] width 19 height 16
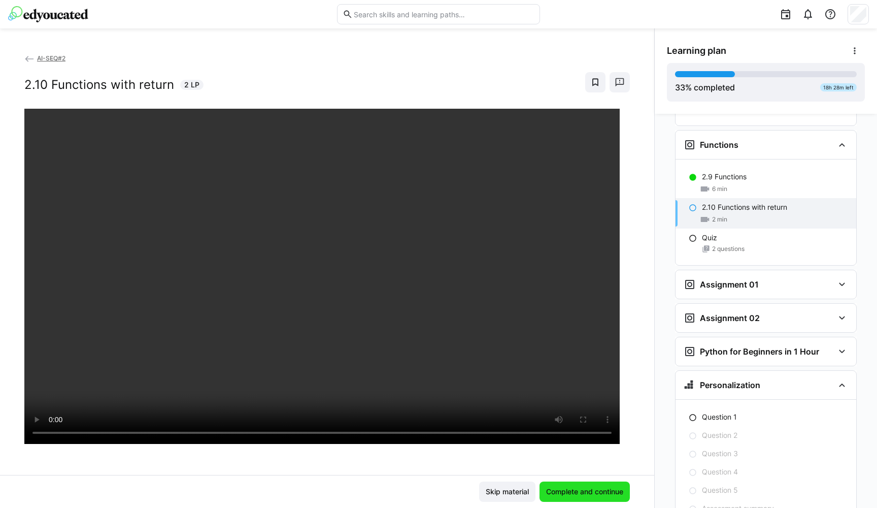
click at [574, 467] on span "Complete and continue" at bounding box center [585, 491] width 80 height 10
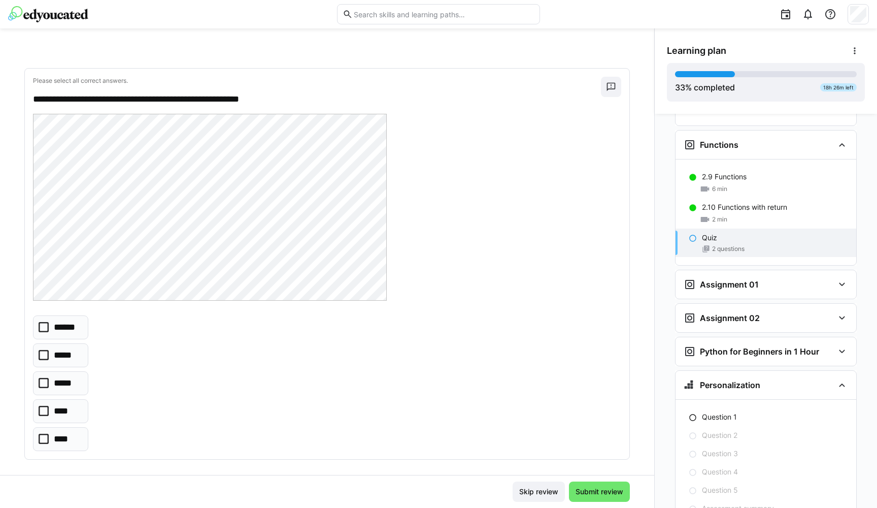
scroll to position [35, 0]
click at [43, 328] on icon at bounding box center [44, 328] width 10 height 10
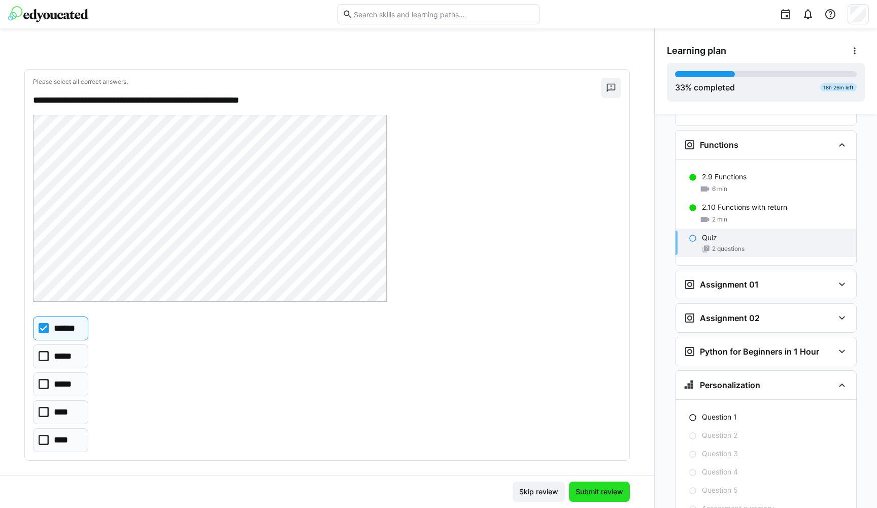
click at [592, 467] on span "Submit review" at bounding box center [599, 491] width 51 height 10
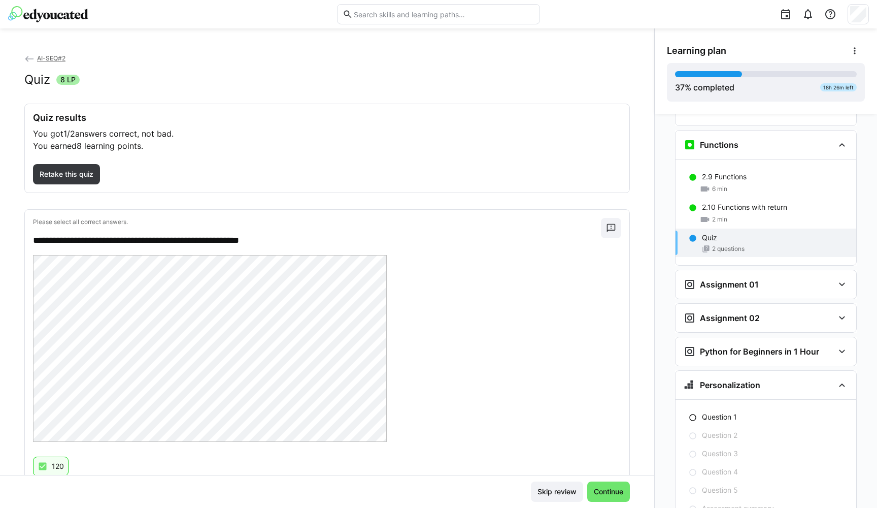
scroll to position [0, 0]
click at [82, 177] on span "Retake this quiz" at bounding box center [66, 174] width 57 height 10
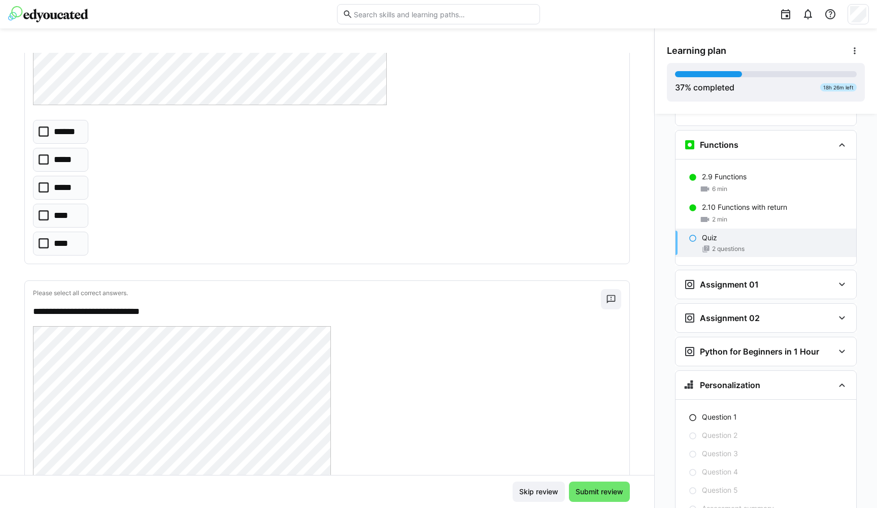
scroll to position [227, 0]
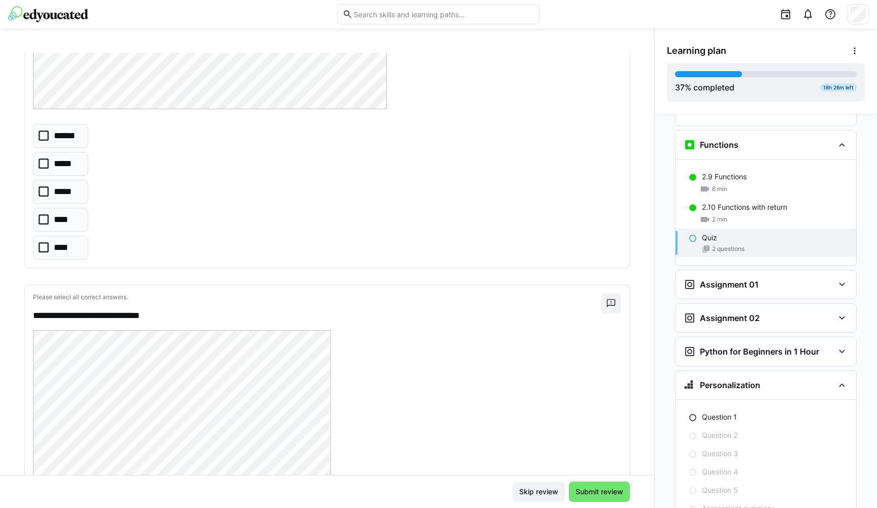
click at [44, 131] on icon at bounding box center [44, 135] width 10 height 10
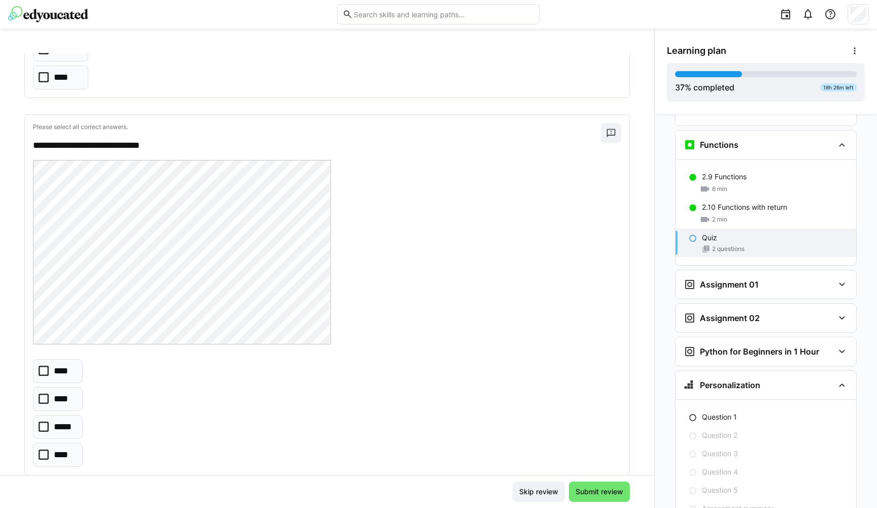
scroll to position [394, 0]
click at [43, 373] on icon at bounding box center [44, 373] width 10 height 10
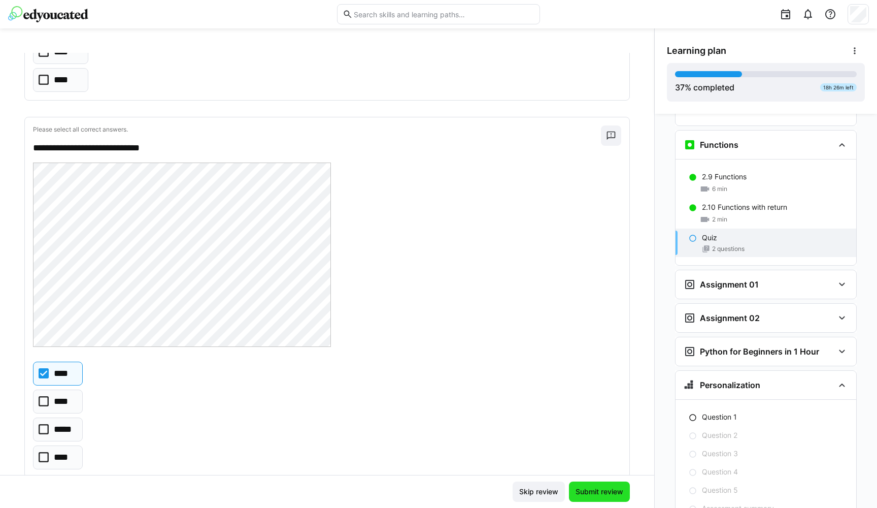
click at [578, 467] on span "Submit review" at bounding box center [599, 491] width 51 height 10
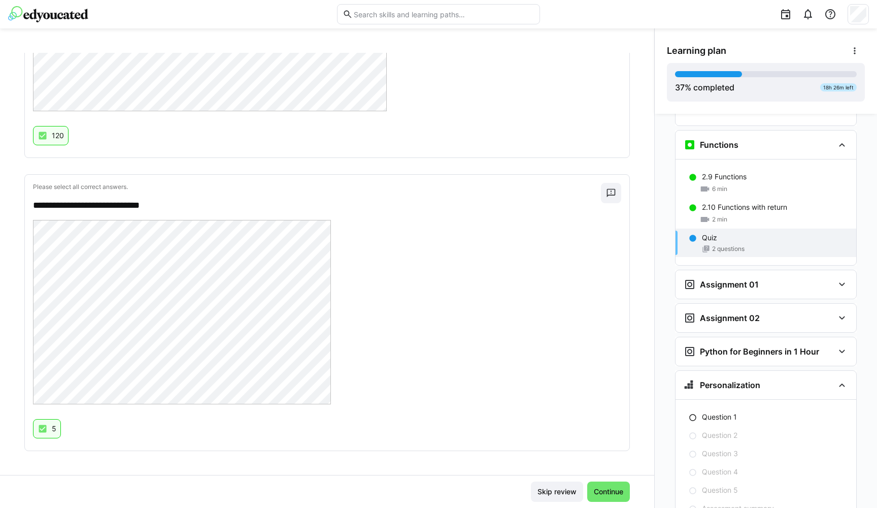
scroll to position [330, 0]
click at [603, 467] on span "Continue" at bounding box center [608, 491] width 32 height 10
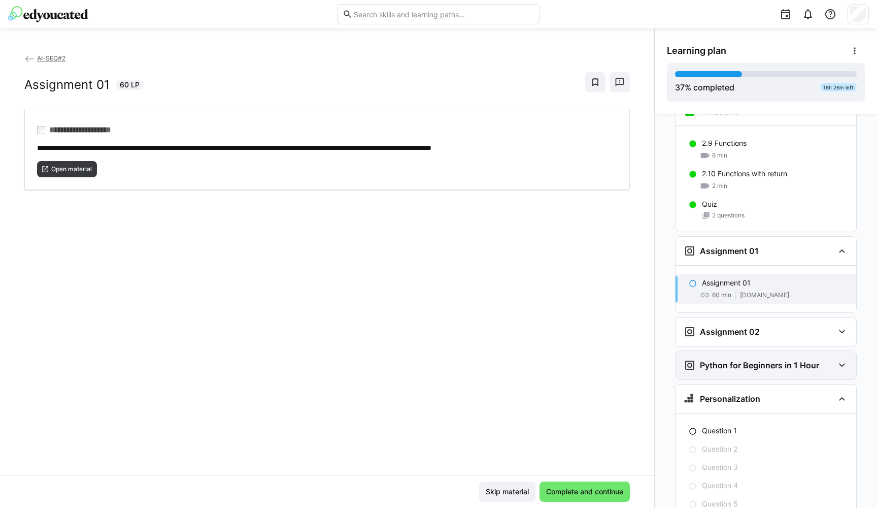
click at [749, 359] on div "Python for Beginners in 1 Hour" at bounding box center [752, 365] width 136 height 12
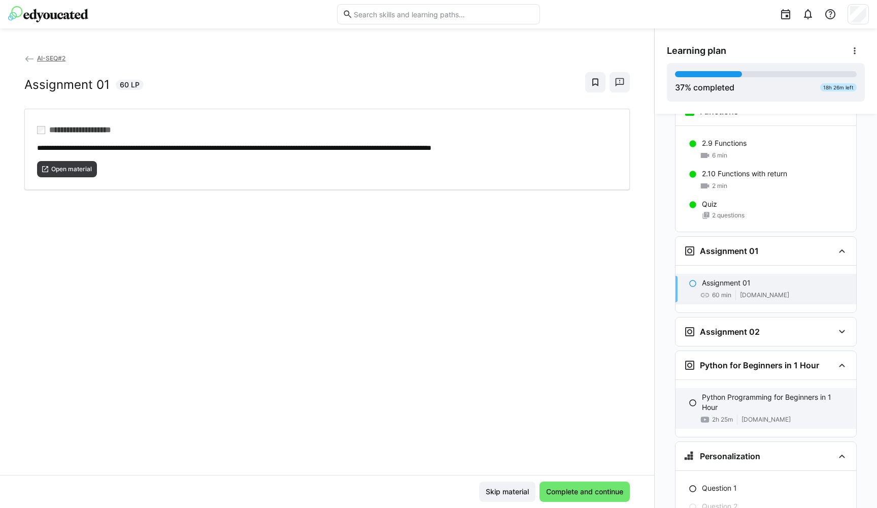
click at [689, 398] on eds-icon at bounding box center [693, 402] width 8 height 8
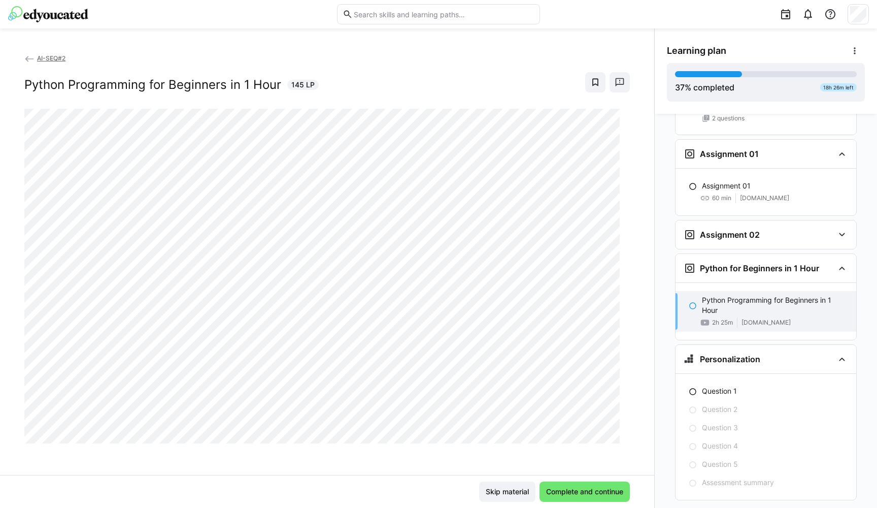
scroll to position [1493, 0]
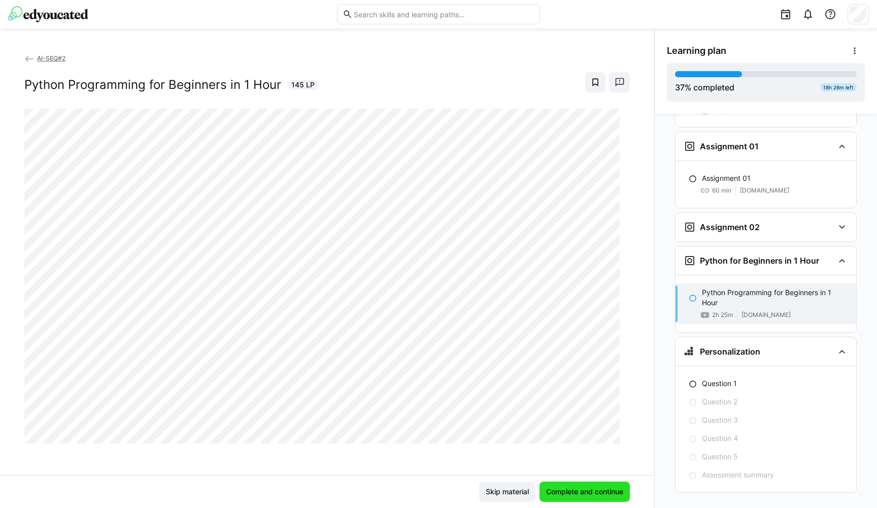
click at [559, 467] on span "Complete and continue" at bounding box center [585, 491] width 80 height 10
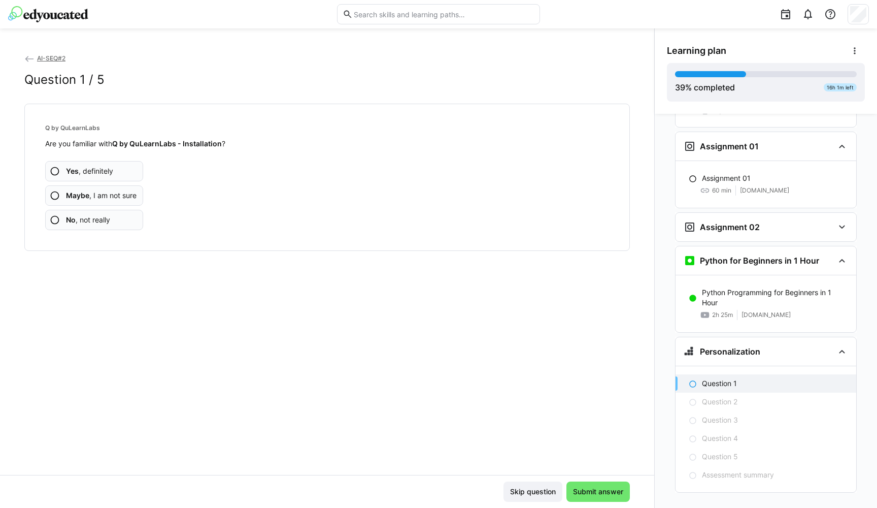
click at [56, 195] on eds-icon at bounding box center [55, 195] width 10 height 10
click at [55, 196] on eds-icon at bounding box center [55, 195] width 10 height 10
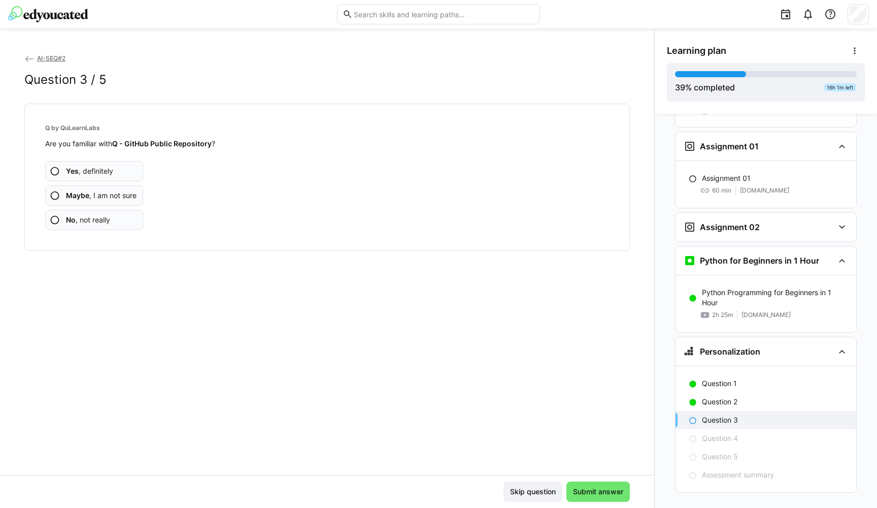
click at [55, 218] on eds-icon at bounding box center [55, 220] width 10 height 10
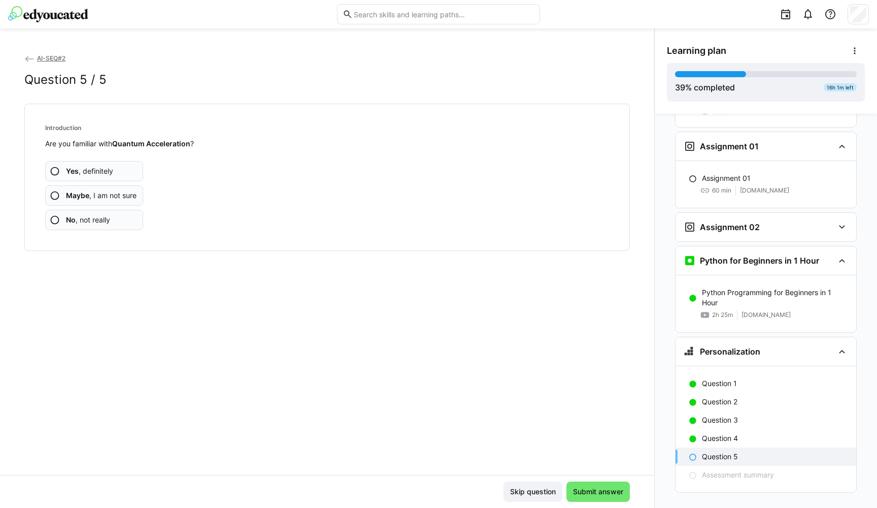
click at [54, 217] on eds-icon at bounding box center [55, 220] width 10 height 10
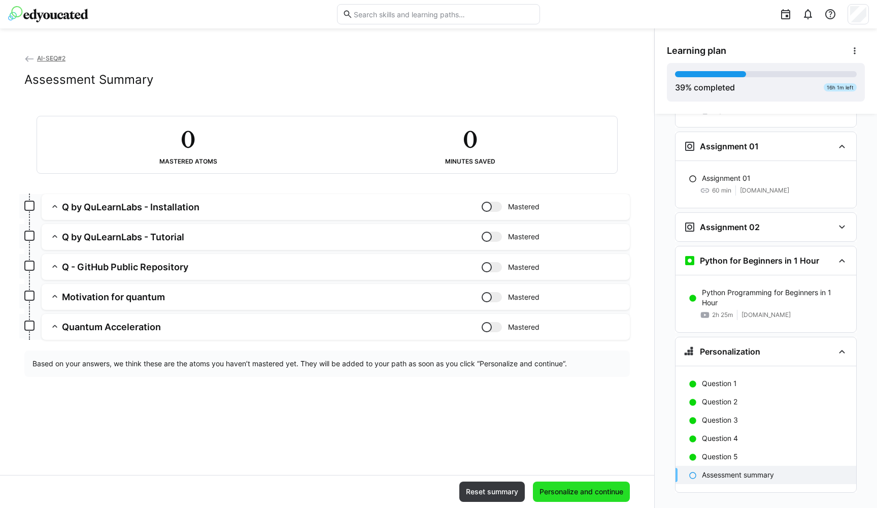
click at [568, 467] on span "Personalize and continue" at bounding box center [581, 491] width 87 height 10
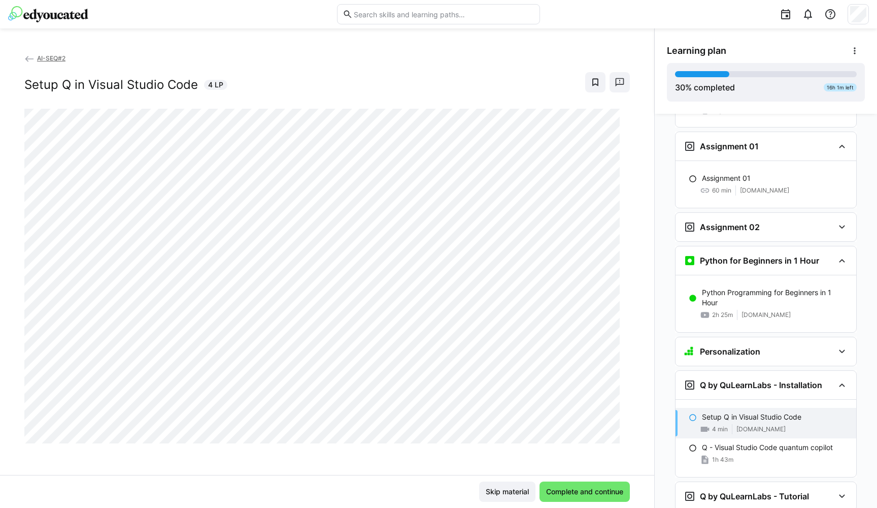
scroll to position [1694, 0]
